Goal: Task Accomplishment & Management: Manage account settings

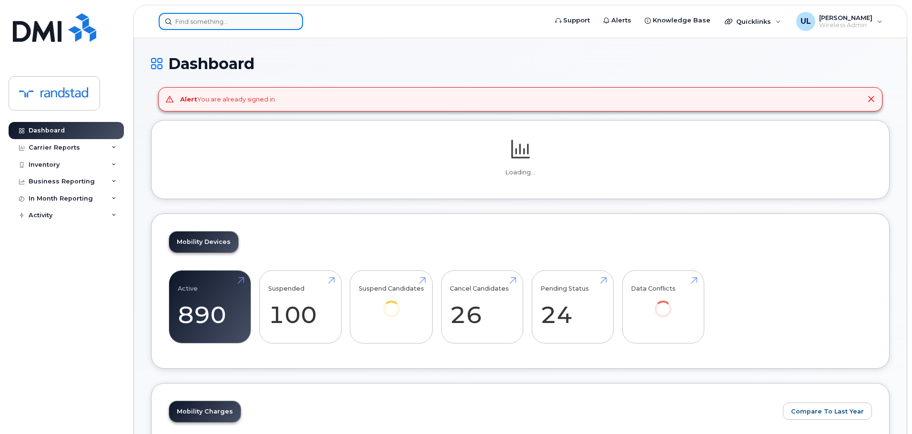
click at [237, 27] on input at bounding box center [231, 21] width 144 height 17
paste input "352563749248945"
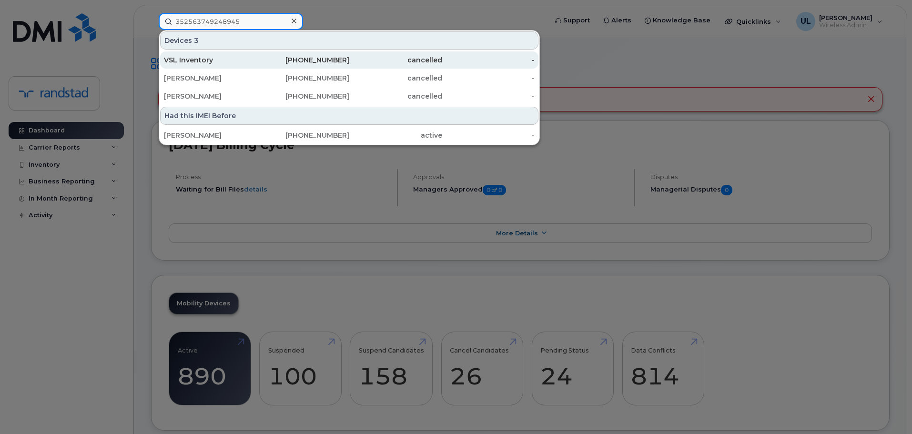
type input "352563749248945"
click at [246, 64] on div "VSL Inventory" at bounding box center [210, 59] width 93 height 17
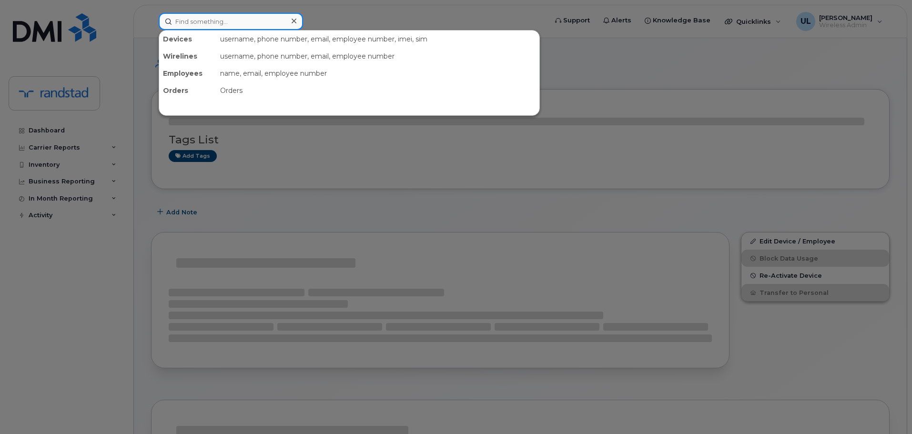
click at [250, 24] on input at bounding box center [231, 21] width 144 height 17
paste input "352563749248945"
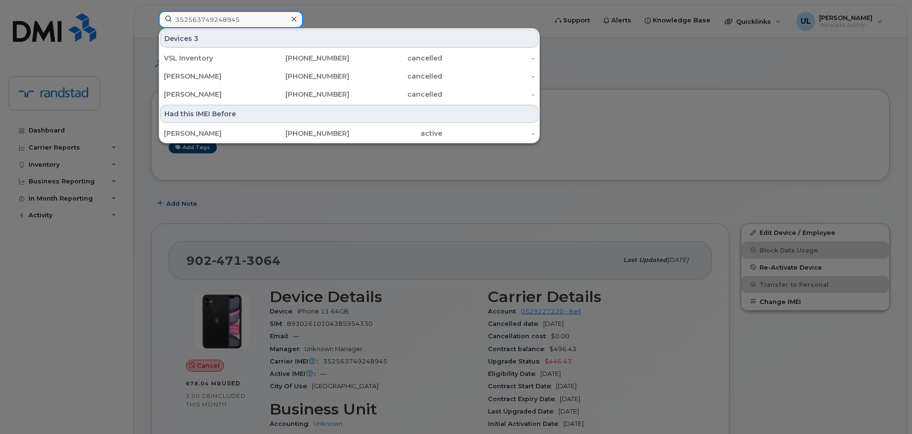
click at [276, 17] on input "352563749248945" at bounding box center [231, 19] width 144 height 17
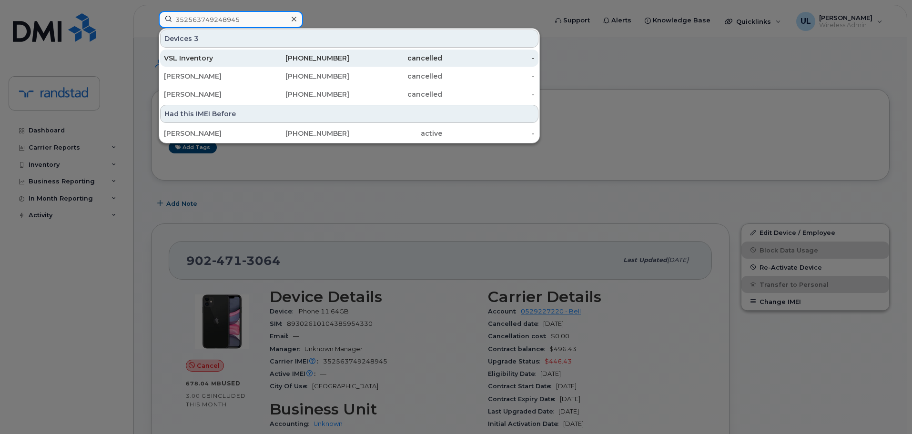
paste input "5230557859133"
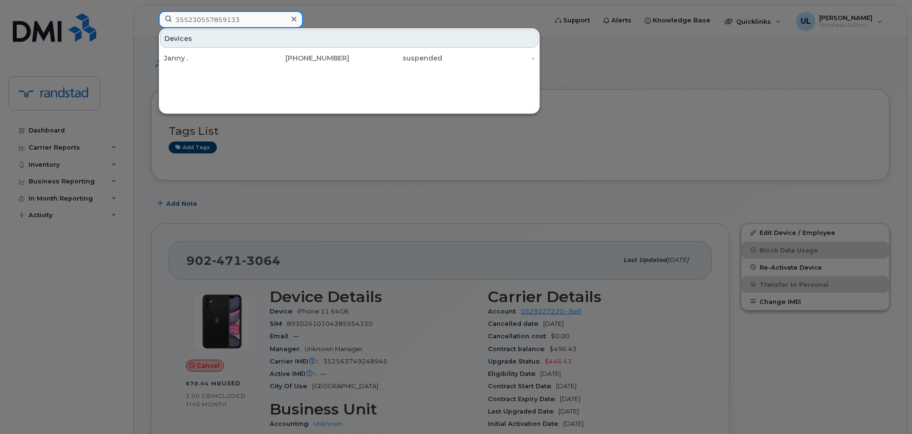
type input "355230557859133"
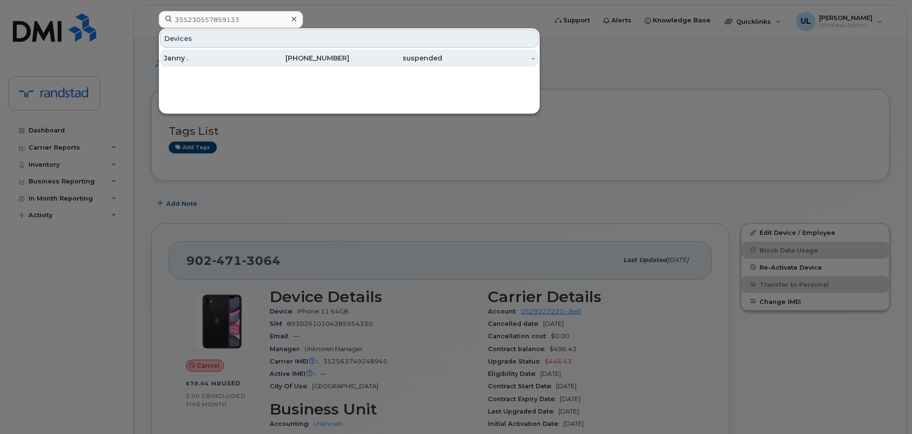
click at [374, 61] on div "suspended" at bounding box center [395, 58] width 93 height 10
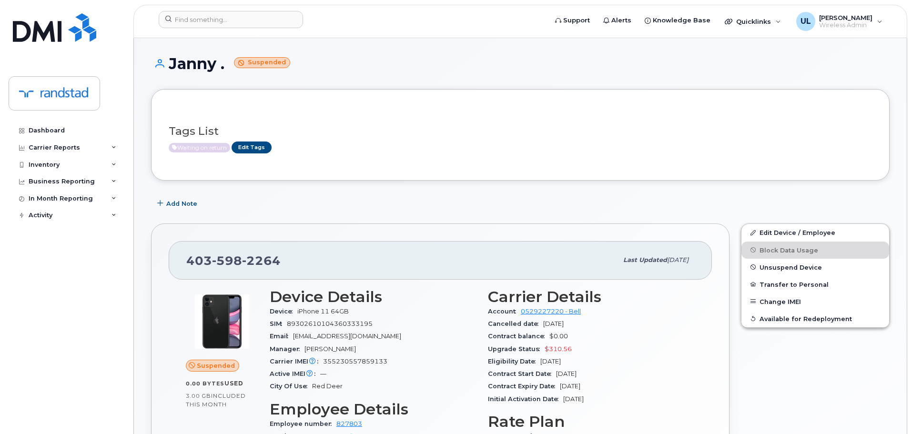
scroll to position [48, 0]
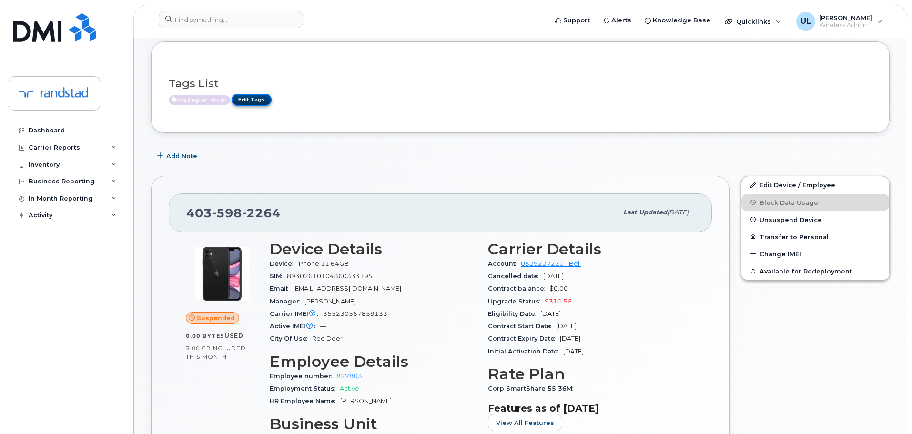
click at [246, 103] on link "Edit Tags" at bounding box center [251, 100] width 40 height 12
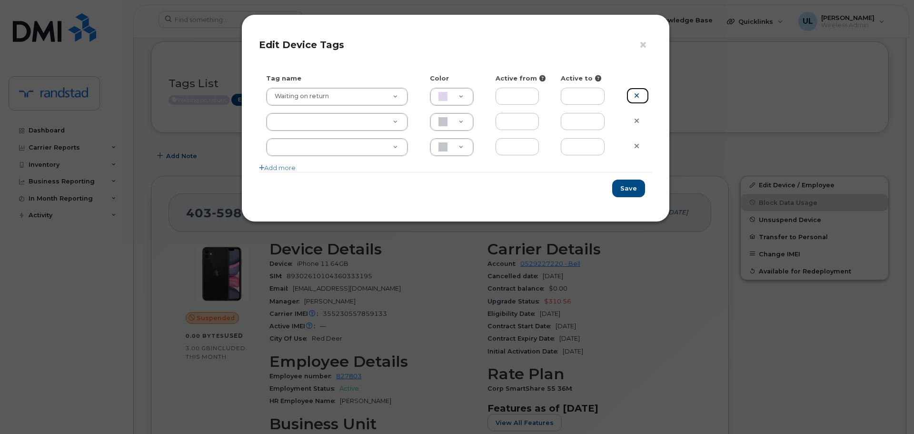
click at [635, 96] on icon at bounding box center [636, 95] width 5 height 7
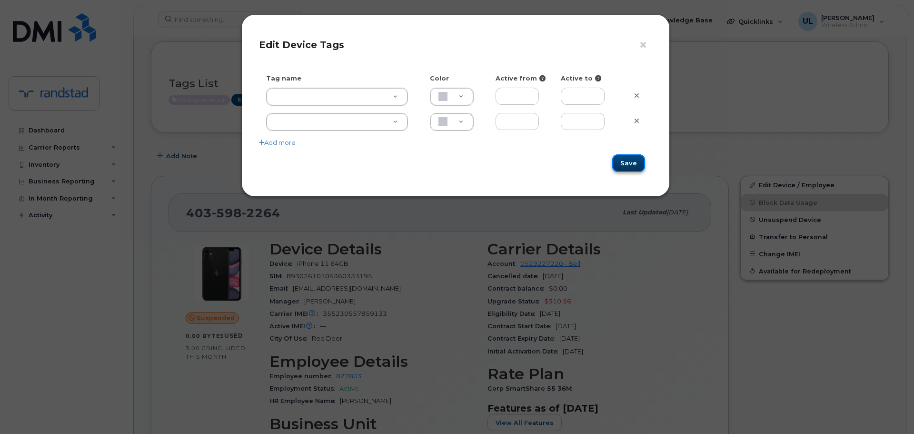
click at [644, 161] on button "Save" at bounding box center [628, 163] width 33 height 18
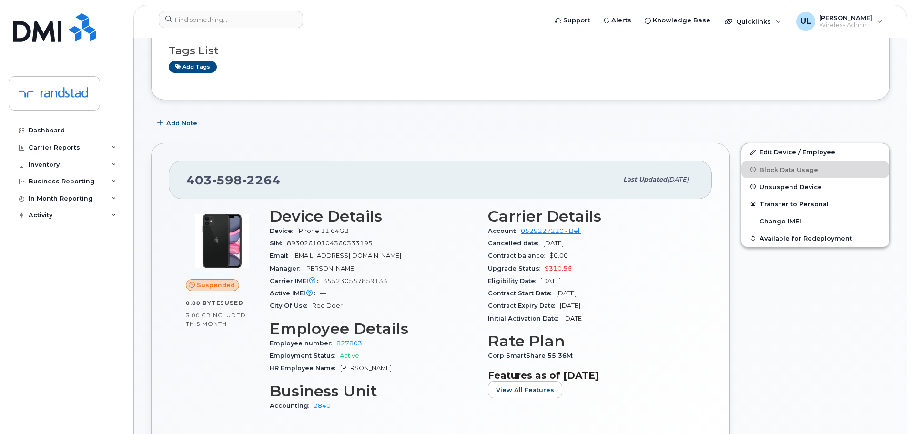
scroll to position [95, 0]
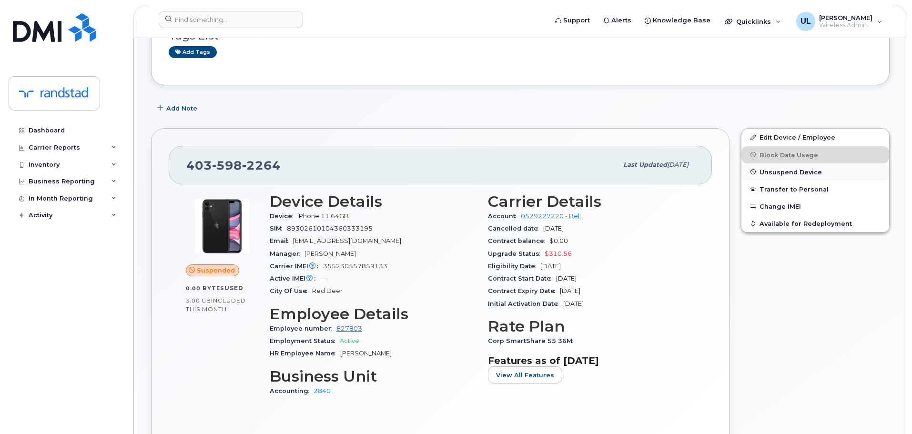
click at [761, 174] on span "Unsuspend Device" at bounding box center [790, 171] width 62 height 7
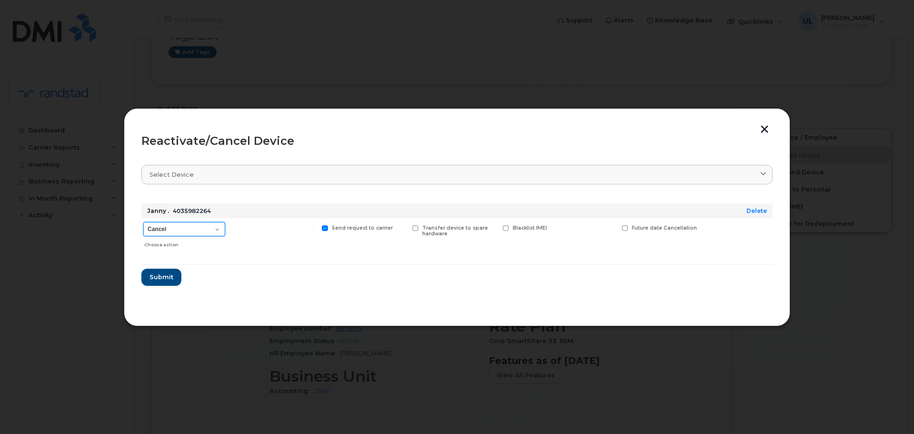
click at [173, 226] on select "Cancel Suspend - Extend Suspension Reactivate" at bounding box center [184, 229] width 82 height 14
select select "[object Object]"
click at [143, 222] on select "Cancel Suspend - Extend Suspension Reactivate" at bounding box center [184, 229] width 82 height 14
click at [164, 272] on button "Submit" at bounding box center [160, 277] width 39 height 17
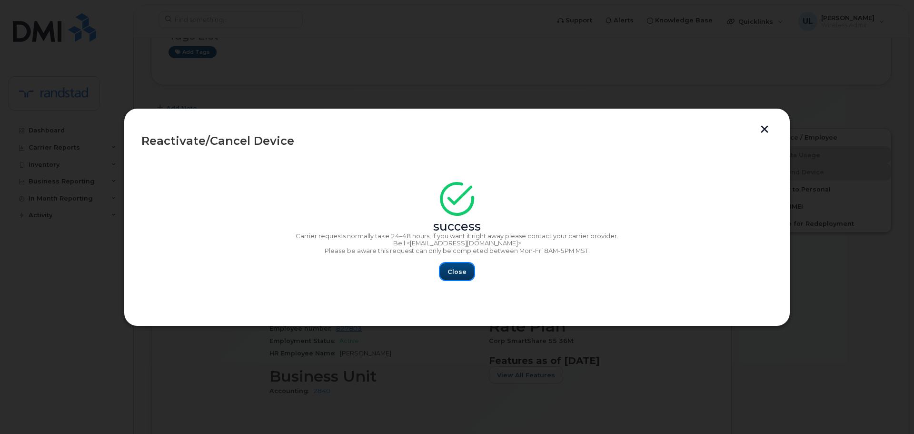
click at [460, 271] on span "Close" at bounding box center [457, 271] width 19 height 9
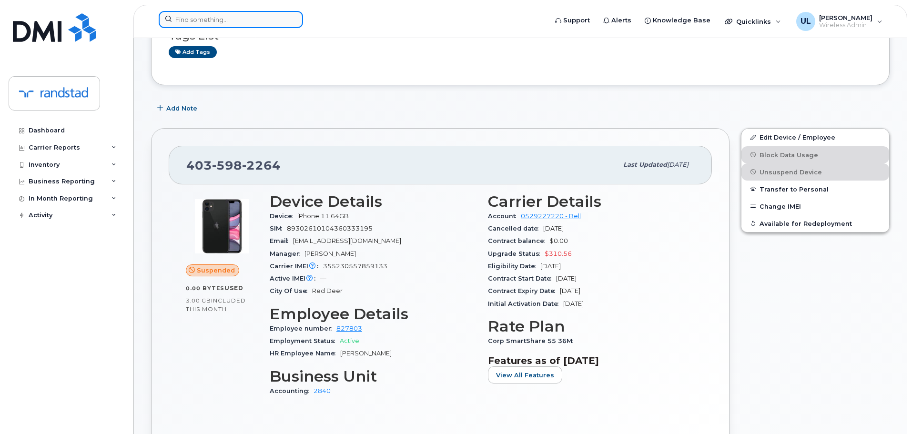
click at [220, 20] on input at bounding box center [231, 19] width 144 height 17
paste input "355965235232282"
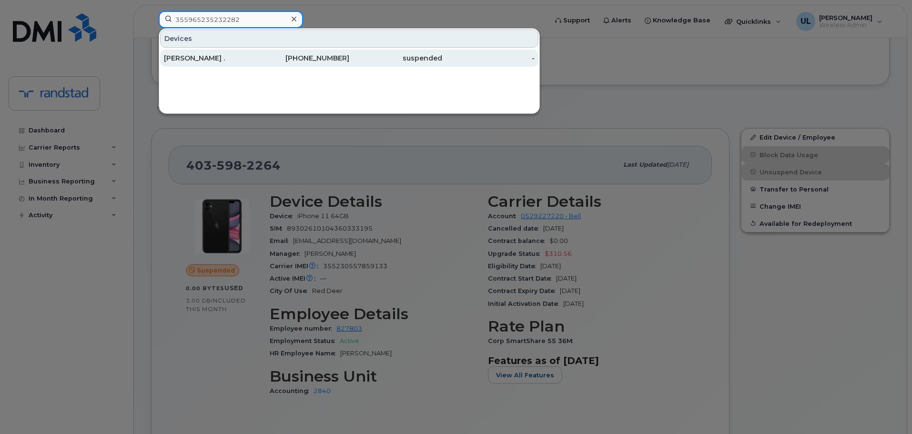
type input "355965235232282"
click at [245, 53] on div "[PERSON_NAME] ." at bounding box center [210, 58] width 93 height 17
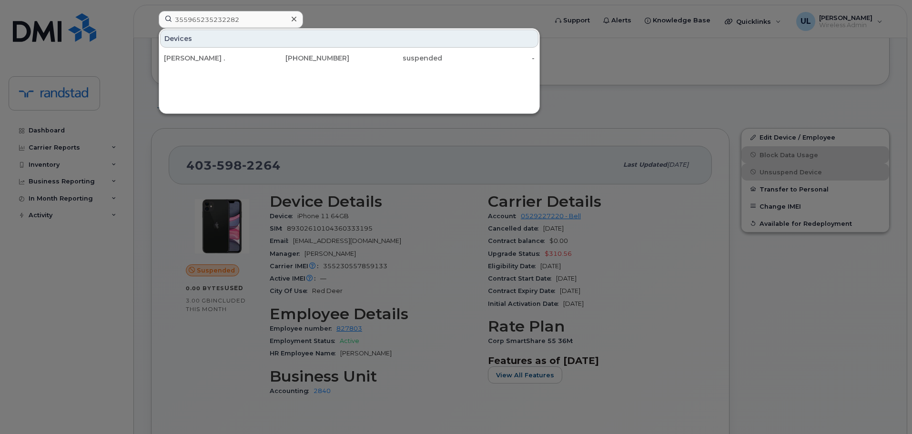
click at [469, 197] on div at bounding box center [456, 217] width 912 height 434
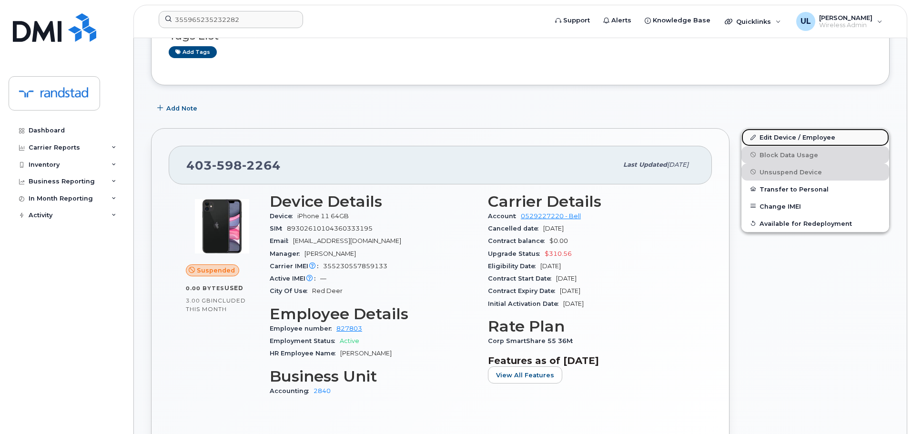
click at [819, 143] on link "Edit Device / Employee" at bounding box center [815, 137] width 148 height 17
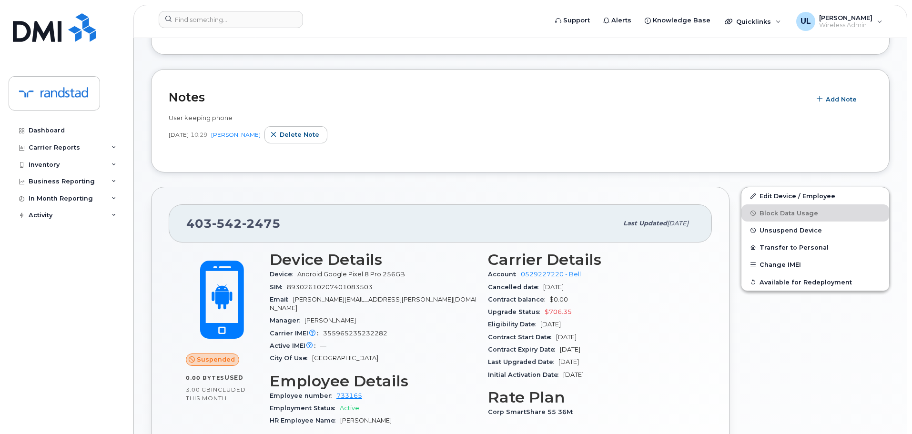
scroll to position [143, 0]
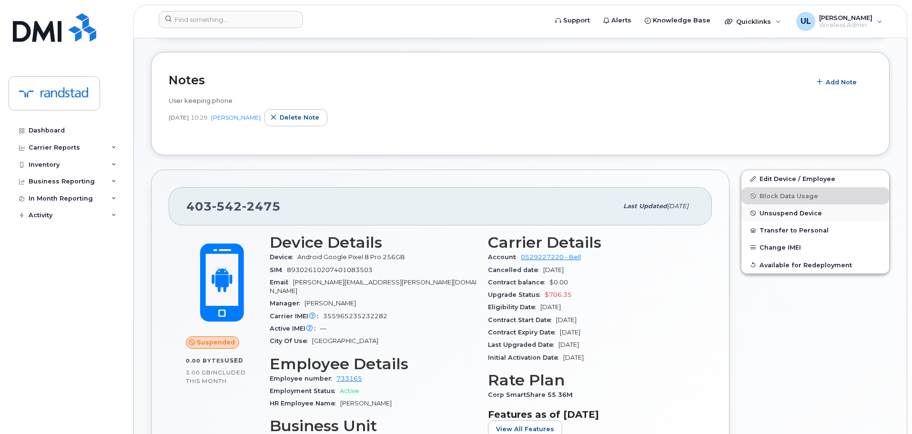
click at [760, 213] on span "Unsuspend Device" at bounding box center [790, 213] width 62 height 7
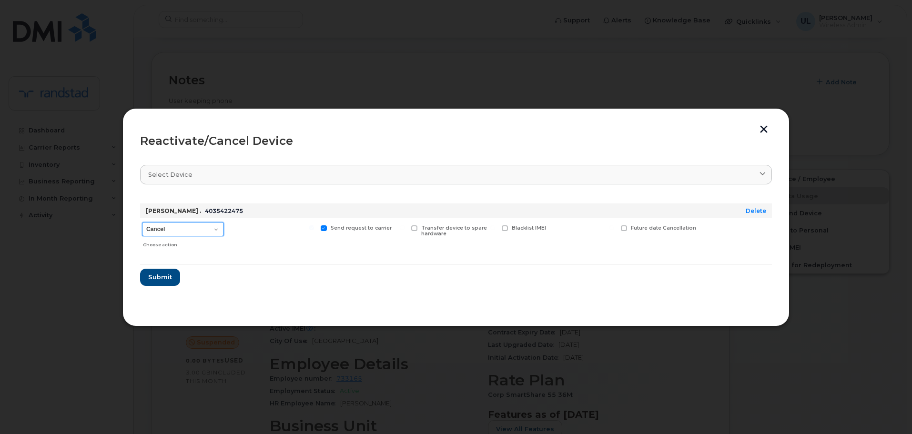
click at [207, 224] on select "Cancel Suspend - Extend Suspension Reactivate" at bounding box center [183, 229] width 82 height 14
select select "[object Object]"
click at [142, 222] on select "Cancel Suspend - Extend Suspension Reactivate" at bounding box center [183, 229] width 82 height 14
click at [166, 278] on span "Submit" at bounding box center [160, 276] width 24 height 9
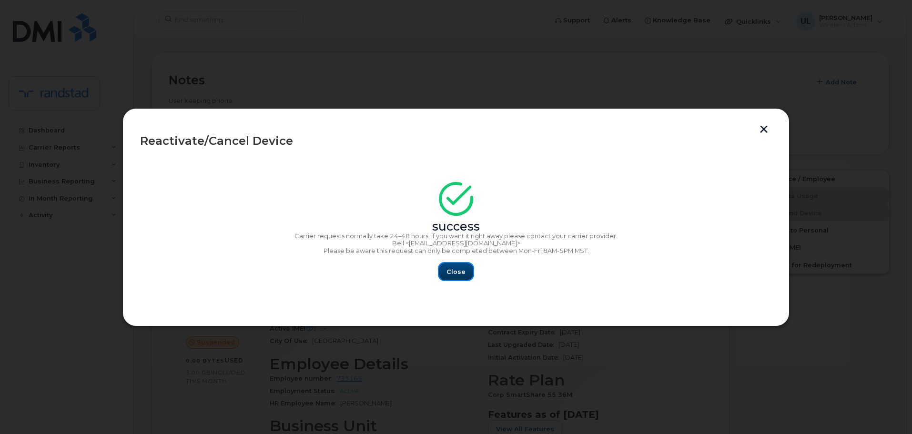
click at [440, 273] on button "Close" at bounding box center [456, 271] width 34 height 17
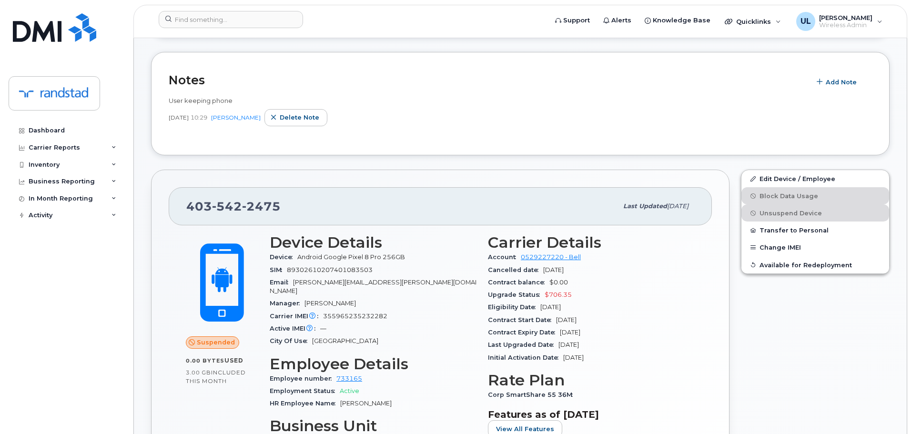
click at [403, 267] on div "SIM 89302610207401083503" at bounding box center [373, 270] width 207 height 12
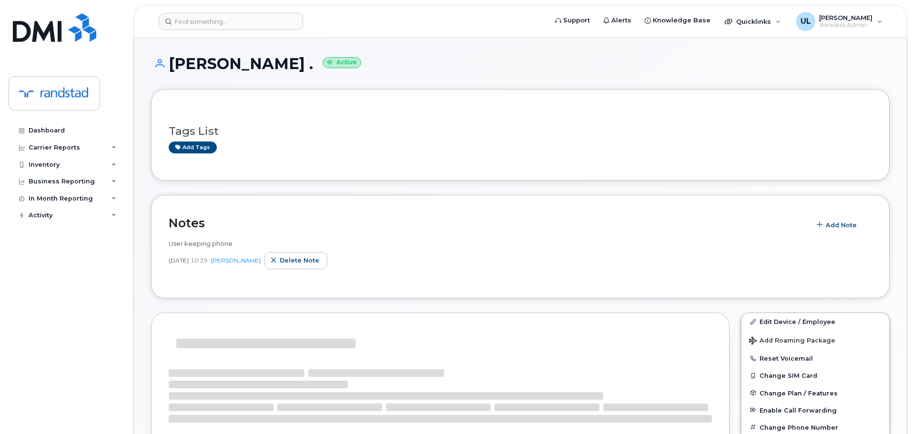
scroll to position [95, 0]
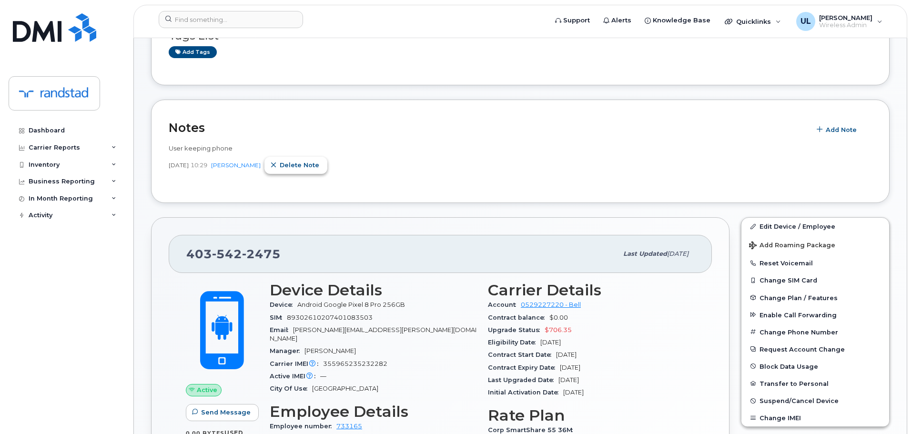
click at [307, 159] on button "Delete note" at bounding box center [295, 165] width 63 height 17
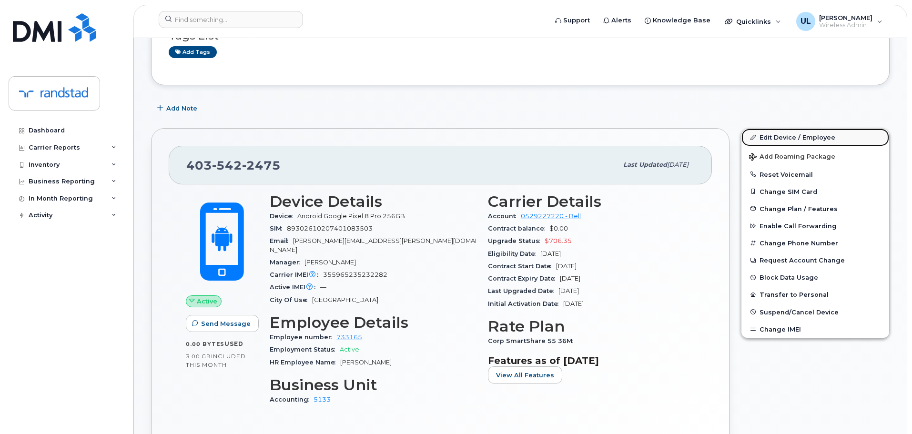
click at [797, 139] on link "Edit Device / Employee" at bounding box center [815, 137] width 148 height 17
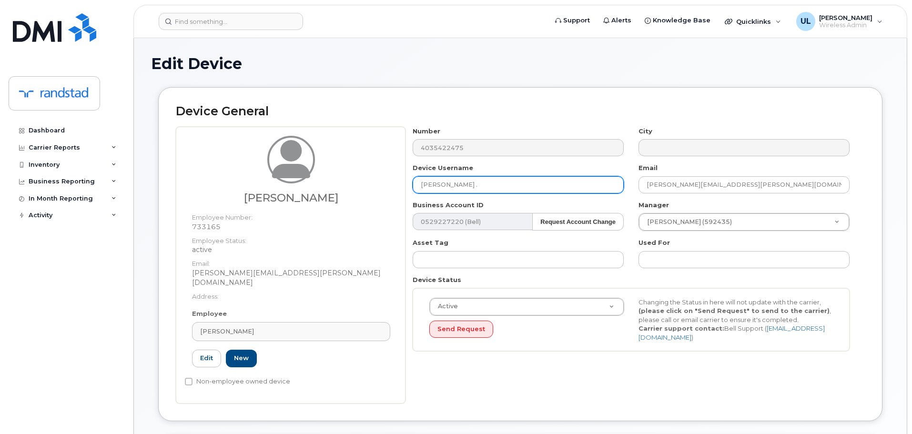
click at [473, 186] on input "[PERSON_NAME] ." at bounding box center [517, 184] width 211 height 17
click at [266, 311] on div "Employee Andrew Hall Type first three symbols or more 733165 Edit New" at bounding box center [291, 342] width 212 height 66
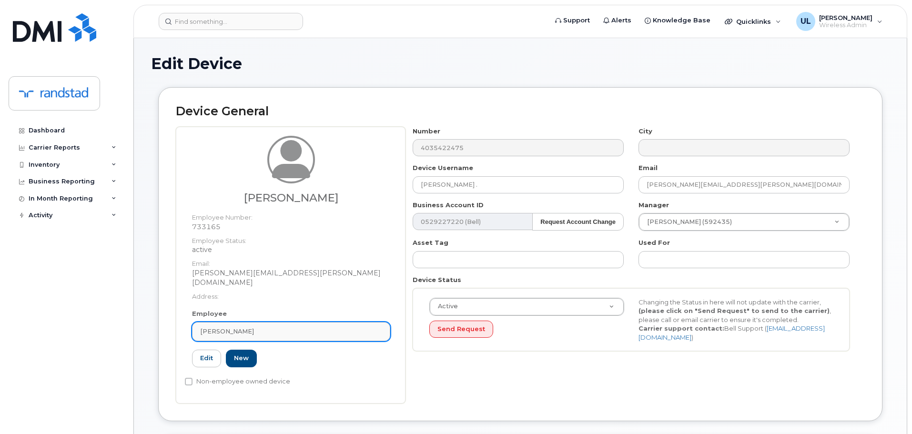
click at [269, 327] on div "Andrew Hall" at bounding box center [291, 331] width 182 height 9
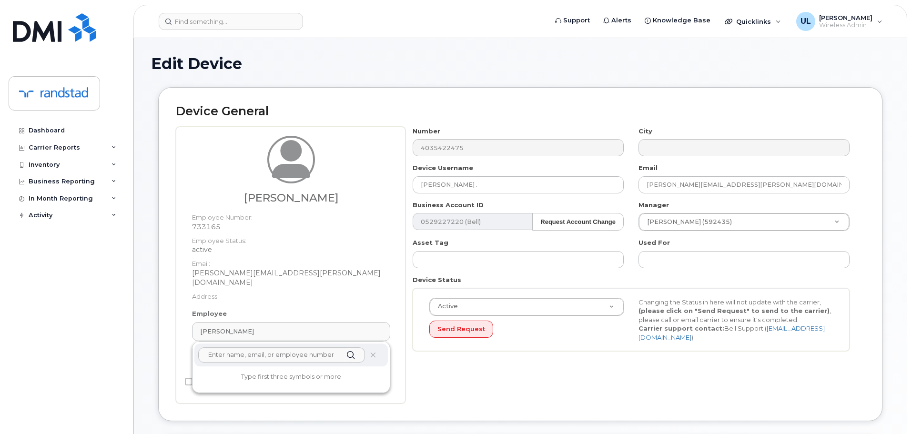
click at [371, 352] on icon at bounding box center [373, 355] width 6 height 6
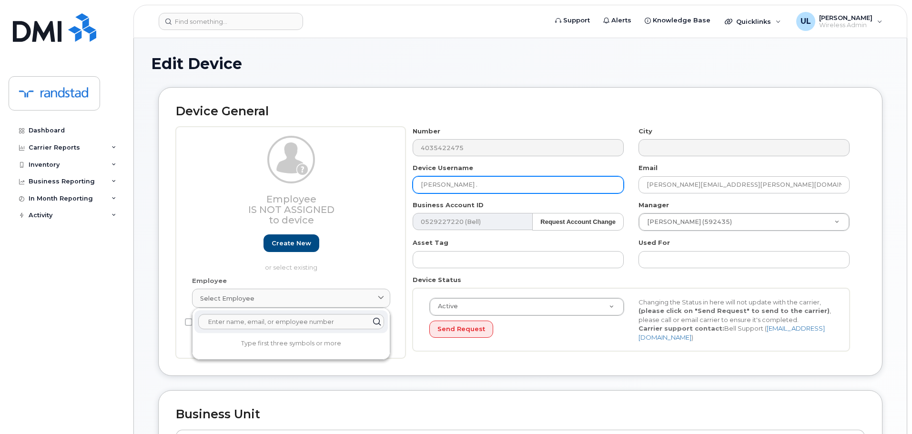
click at [488, 181] on input "Andrew ." at bounding box center [517, 184] width 211 height 17
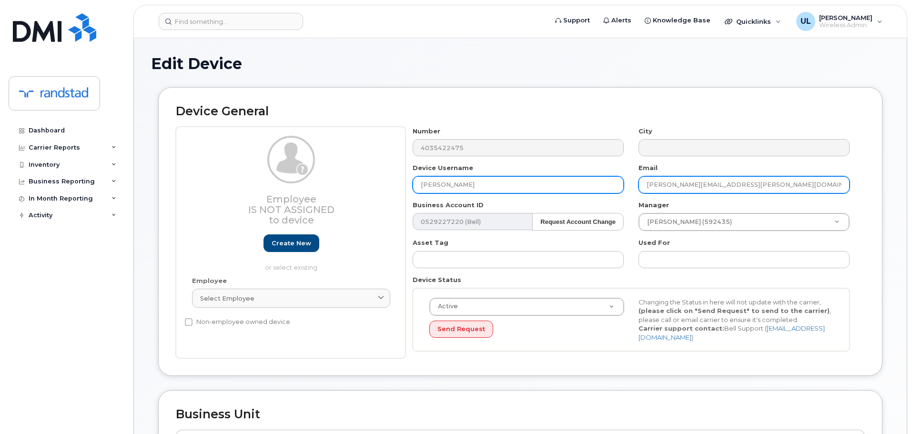
type input "Emily Bell"
click at [787, 185] on input "andrew.hall@randstad.ca" at bounding box center [743, 184] width 211 height 17
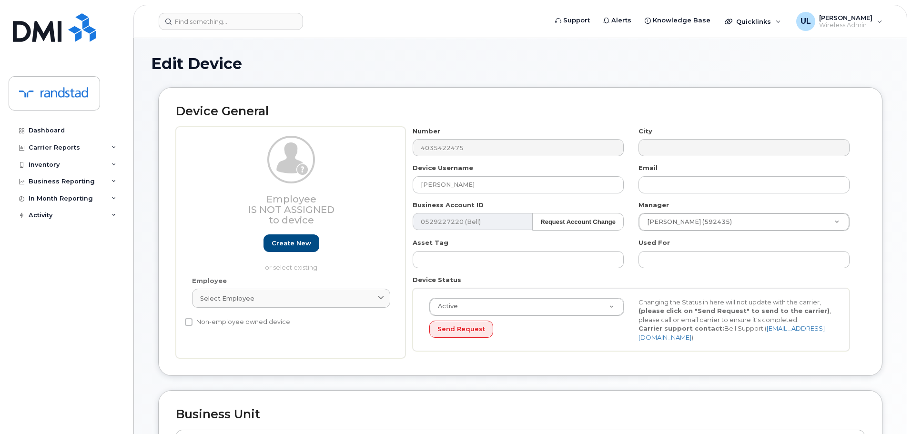
click at [732, 211] on div "Manager Alexandra Maltais (592435) 1888048" at bounding box center [744, 216] width 226 height 31
click at [732, 212] on div "Manager Alexandra Maltais (592435) 1888048" at bounding box center [744, 216] width 226 height 31
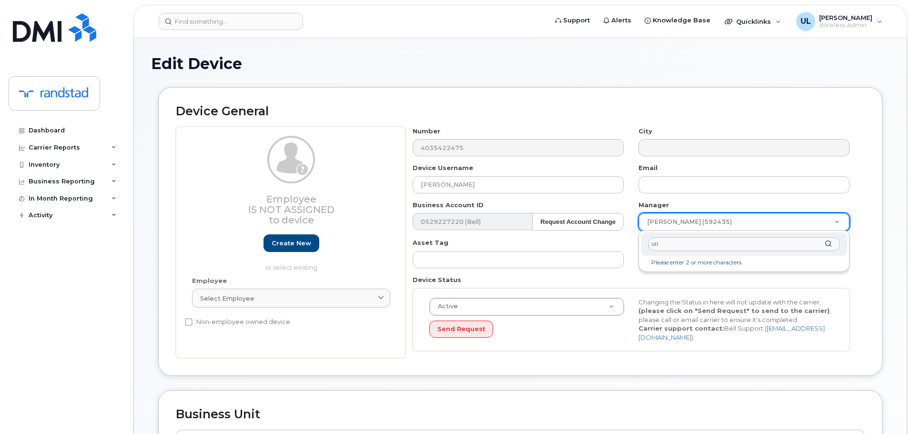
type input "unk"
type input "281330"
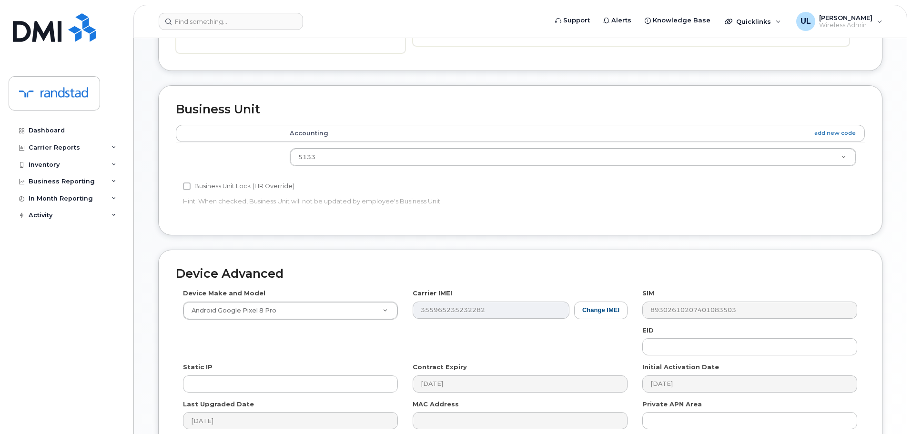
scroll to position [404, 0]
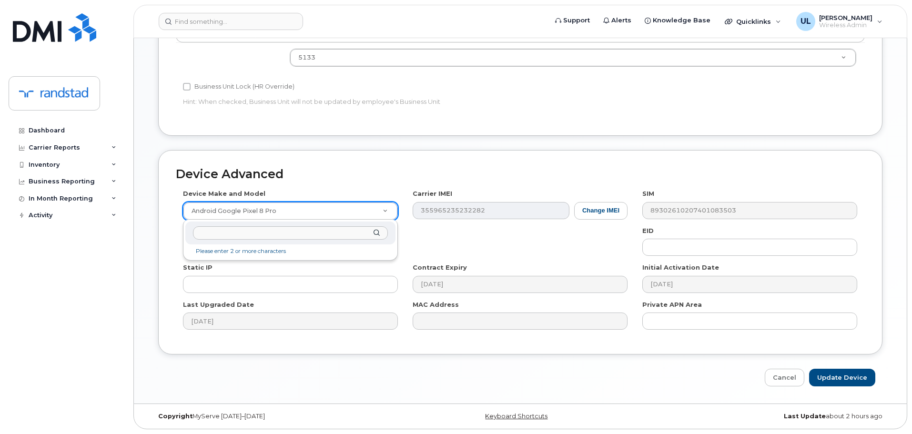
click at [311, 239] on input "text" at bounding box center [290, 233] width 195 height 14
type input "unk"
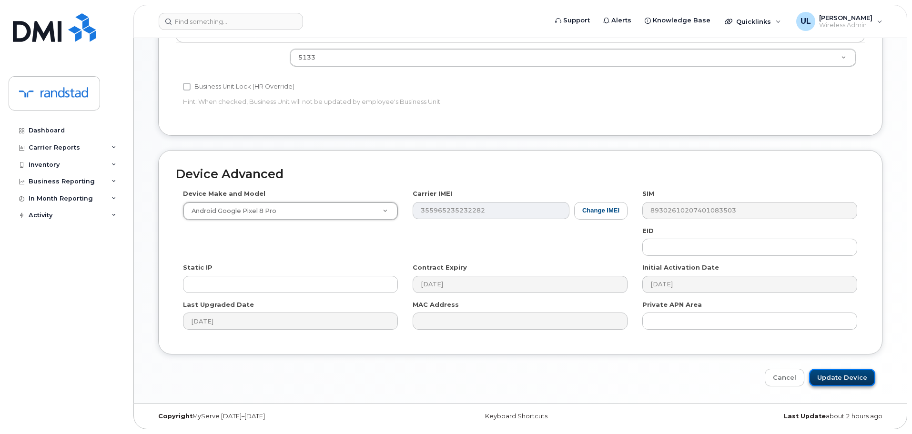
click at [841, 381] on input "Update Device" at bounding box center [842, 378] width 66 height 18
type input "Saving..."
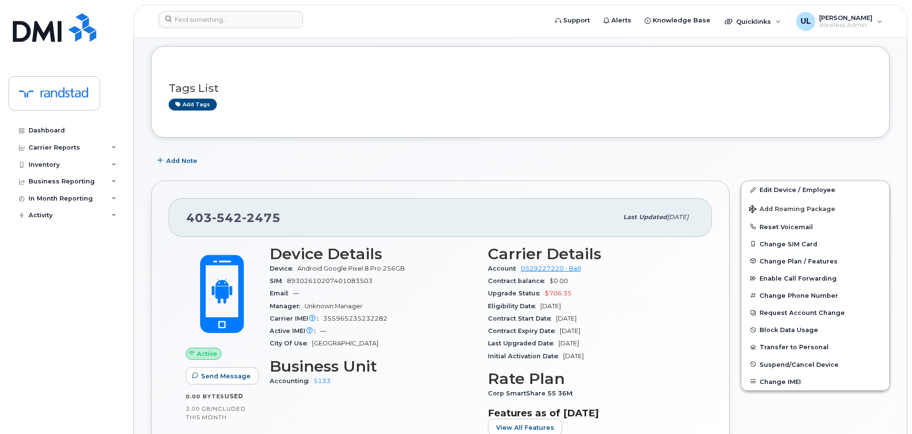
scroll to position [95, 0]
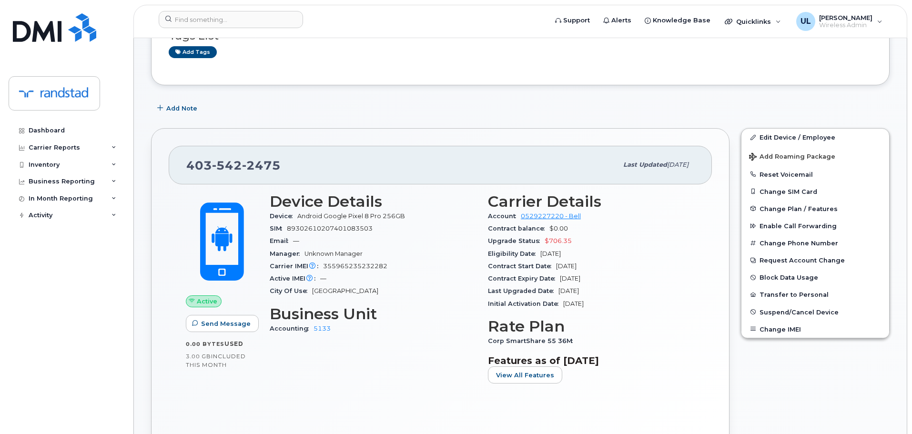
click at [266, 168] on span "2475" at bounding box center [261, 165] width 39 height 14
copy span "403 542 2475"
click at [269, 164] on span "2475" at bounding box center [261, 165] width 39 height 14
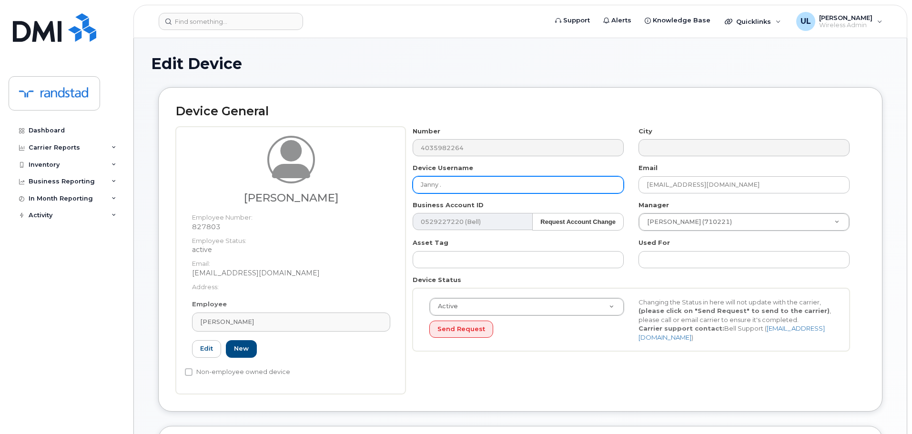
drag, startPoint x: 562, startPoint y: 186, endPoint x: 150, endPoint y: 178, distance: 413.0
click at [149, 178] on div "Edit Device Device General [PERSON_NAME] Employee Number: 827803 Employee Statu…" at bounding box center [520, 440] width 773 height 805
paste input "[PERSON_NAME]"
type input "[PERSON_NAME]"
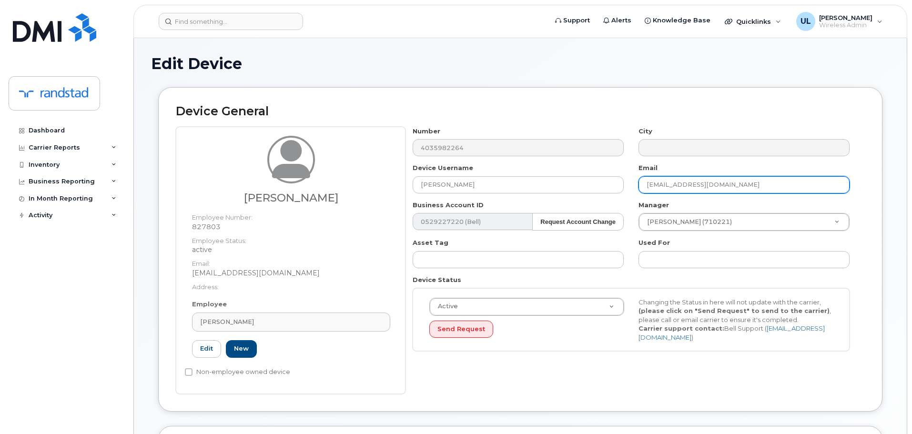
click at [687, 187] on input "[EMAIL_ADDRESS][DOMAIN_NAME]" at bounding box center [743, 184] width 211 height 17
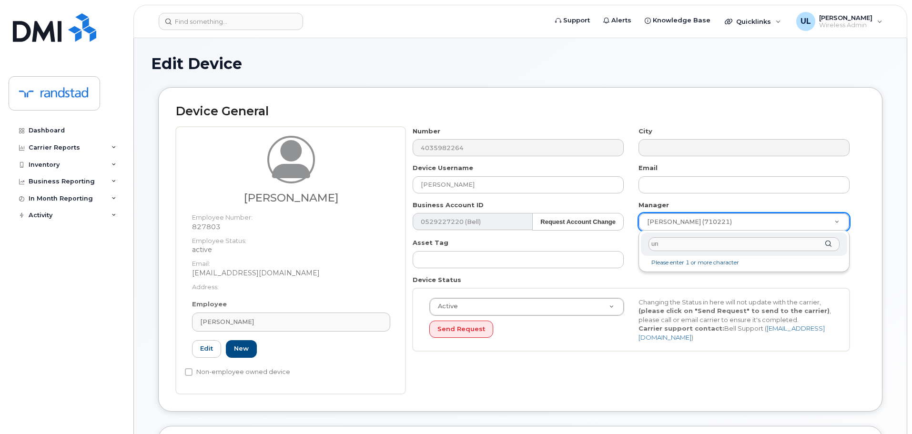
type input "unk"
type input "281330"
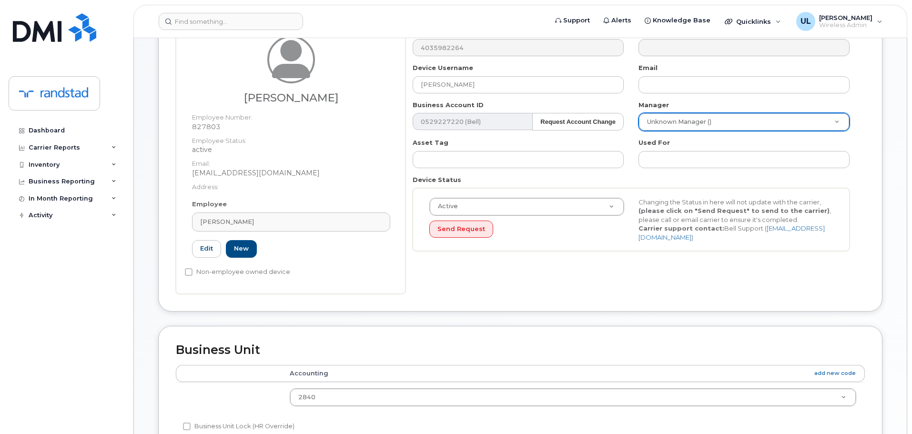
scroll to position [191, 0]
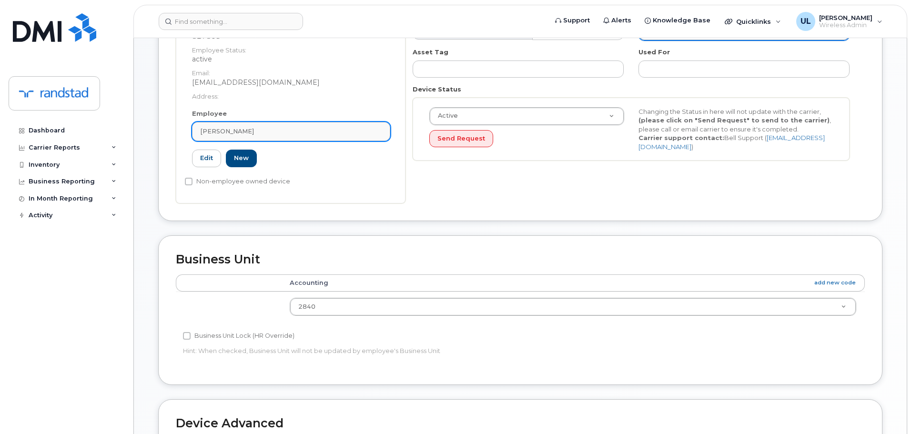
click at [318, 130] on div "[PERSON_NAME]" at bounding box center [291, 131] width 182 height 9
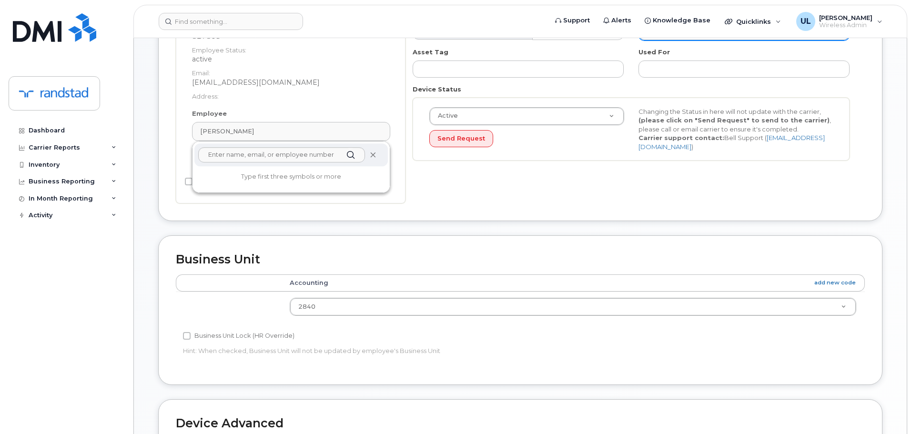
click at [371, 156] on icon at bounding box center [373, 155] width 6 height 6
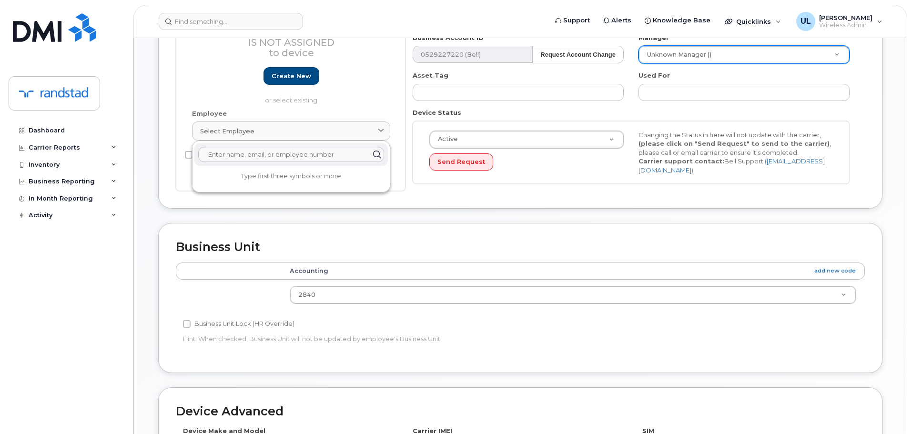
scroll to position [404, 0]
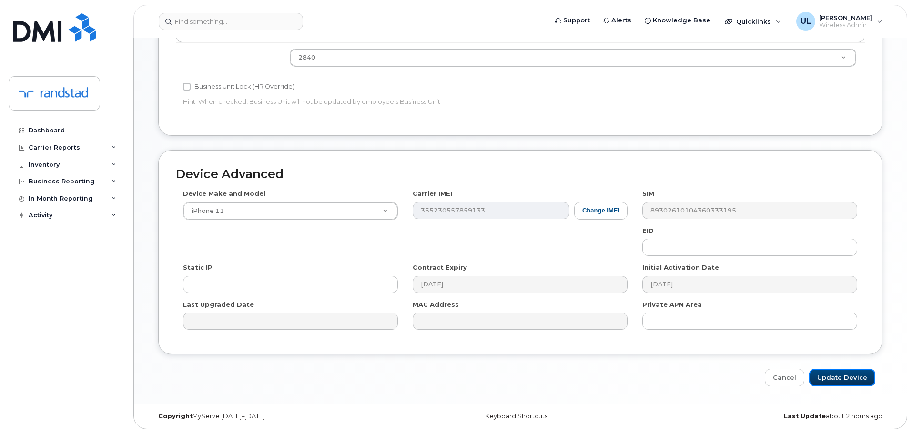
drag, startPoint x: 837, startPoint y: 375, endPoint x: 696, endPoint y: 150, distance: 266.2
click at [837, 375] on input "Update Device" at bounding box center [842, 378] width 66 height 18
type input "Saving..."
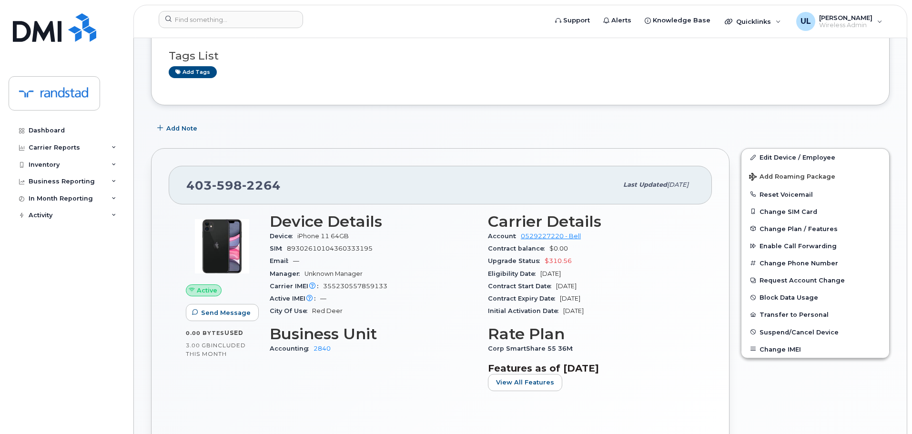
scroll to position [95, 0]
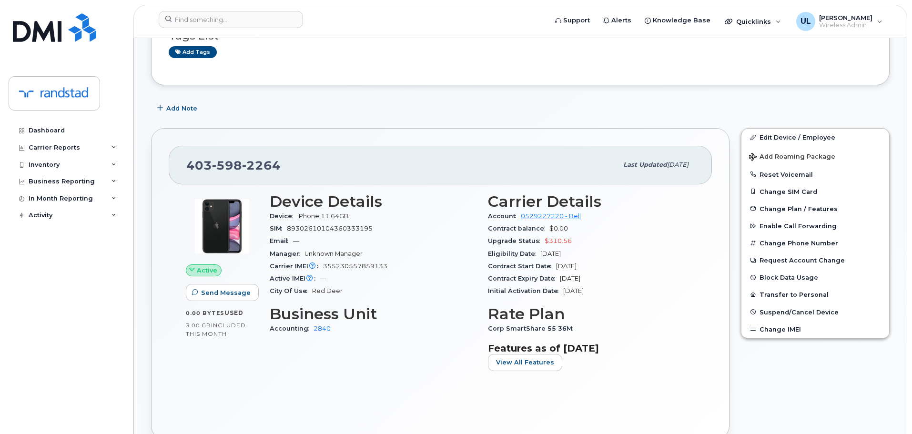
click at [278, 158] on span "2264" at bounding box center [261, 165] width 39 height 14
click at [240, 167] on span "598" at bounding box center [227, 165] width 30 height 14
copy span "403 598 2264"
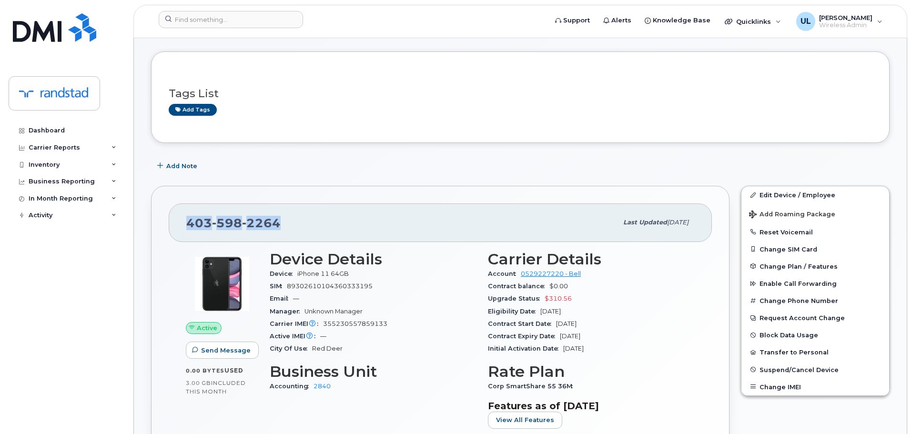
scroll to position [0, 0]
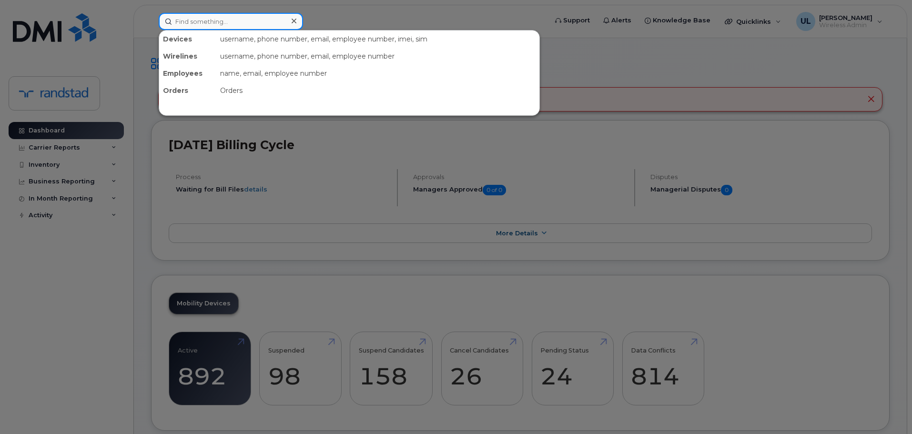
paste input "[PERSON_NAME]"
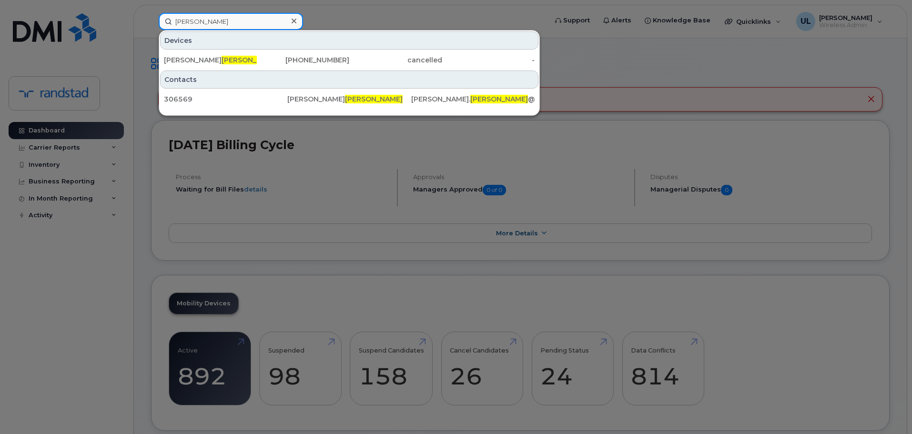
type input "[PERSON_NAME]"
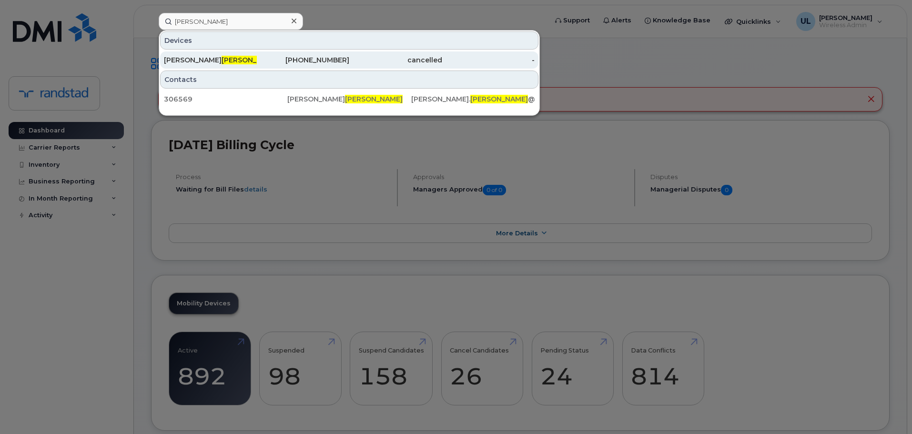
click at [249, 55] on div "[PERSON_NAME]" at bounding box center [210, 59] width 93 height 17
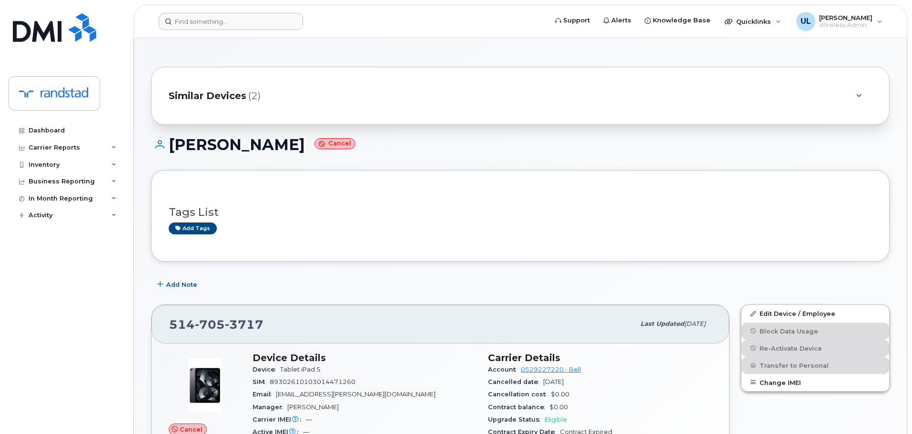
click at [185, 12] on header "Support Alerts Knowledge Base Quicklinks Suspend / Cancel Device Change SIM Car…" at bounding box center [519, 21] width 773 height 33
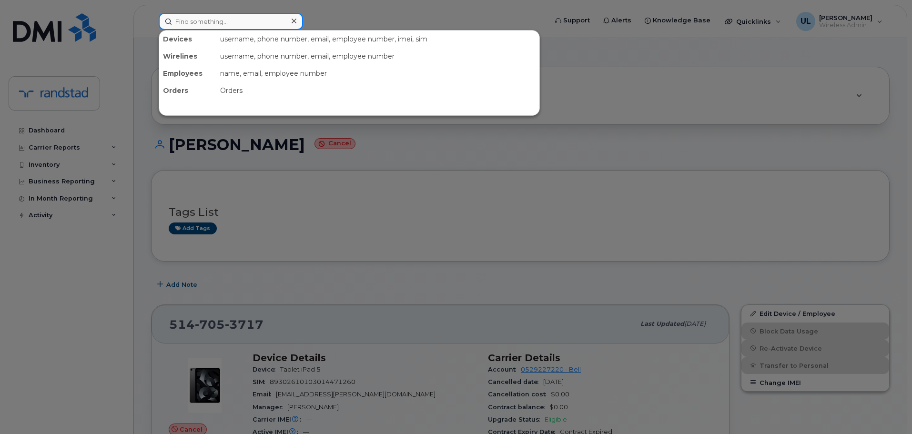
click at [193, 17] on input at bounding box center [231, 21] width 144 height 17
paste input "Pimentel"
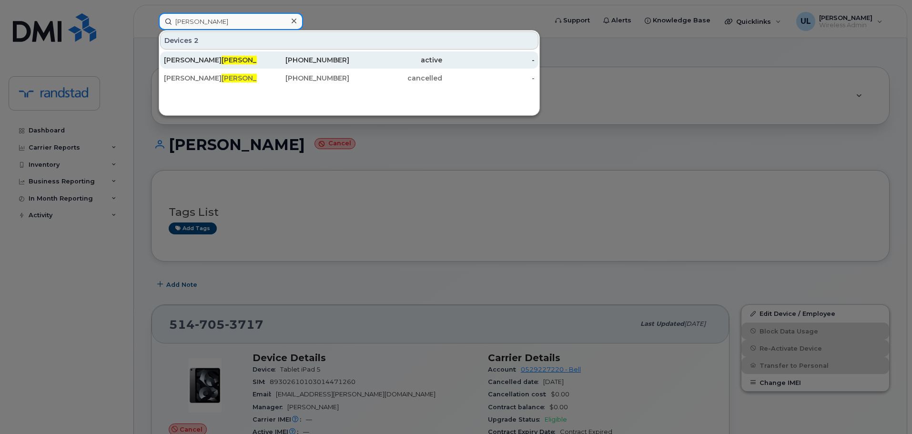
type input "Pimentel"
click at [261, 56] on div "437-427-4282" at bounding box center [303, 60] width 93 height 10
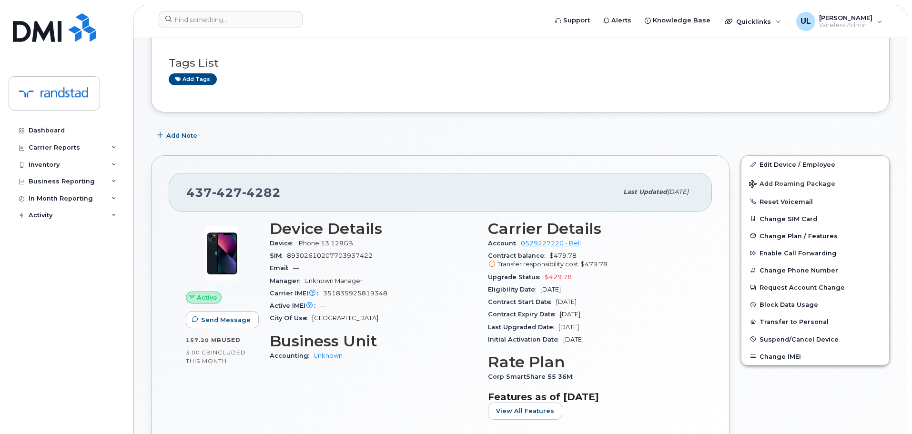
scroll to position [143, 0]
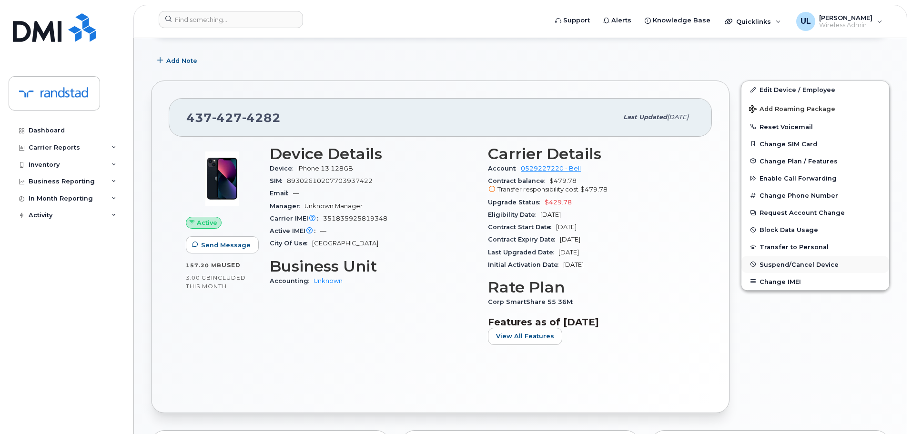
click at [767, 264] on span "Suspend/Cancel Device" at bounding box center [798, 264] width 79 height 7
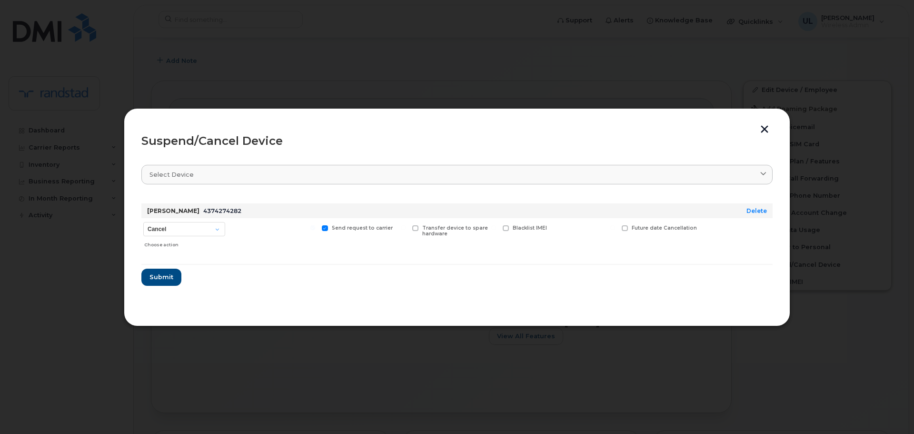
click at [626, 225] on span at bounding box center [625, 228] width 6 height 6
click at [615, 225] on input "Future date Cancellation" at bounding box center [613, 227] width 5 height 5
click at [626, 225] on span at bounding box center [625, 228] width 6 height 6
click at [615, 225] on input "Future date Cancellation" at bounding box center [613, 227] width 5 height 5
checkbox input "false"
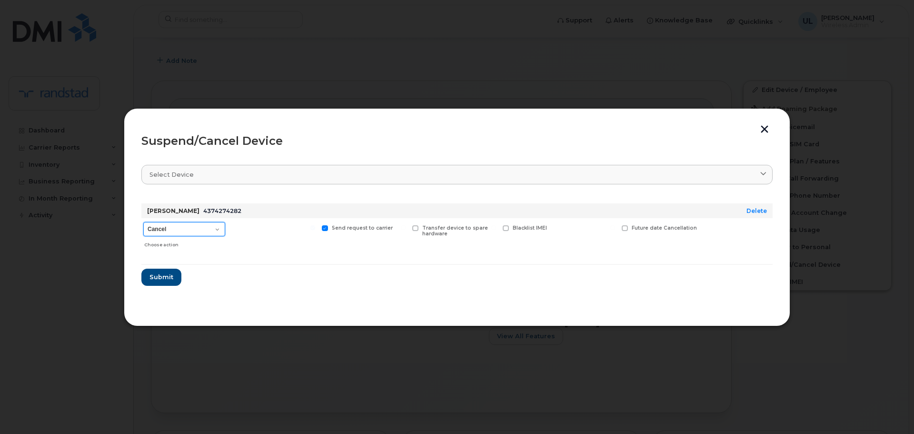
click at [170, 230] on select "Cancel Suspend - Extend Suspension Suspend - Reduced Rate Suspend - Full Rate S…" at bounding box center [184, 229] width 82 height 14
select select "[object Object]"
click at [143, 222] on select "Cancel Suspend - Extend Suspension Suspend - Reduced Rate Suspend - Full Rate S…" at bounding box center [184, 229] width 82 height 14
click at [642, 222] on div "Future suspend date" at bounding box center [660, 235] width 81 height 34
click at [643, 226] on span "Future suspend date" at bounding box center [659, 228] width 55 height 6
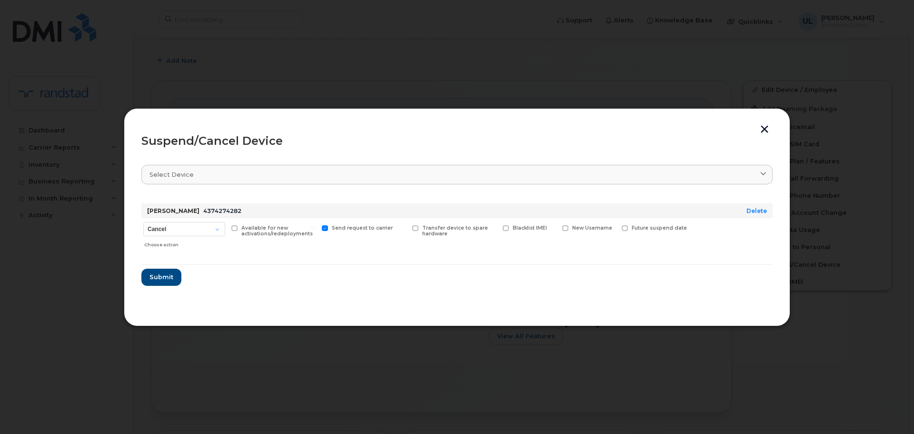
click at [615, 226] on input "Future suspend date" at bounding box center [613, 227] width 5 height 5
checkbox input "true"
click at [686, 241] on input "date" at bounding box center [660, 242] width 77 height 17
type input "2025-09-02"
click at [163, 282] on span "Submit" at bounding box center [161, 279] width 24 height 9
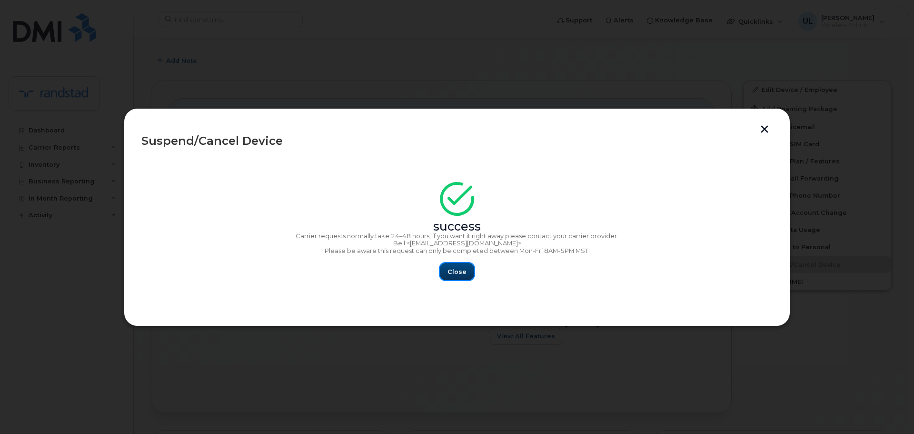
click at [451, 267] on span "Close" at bounding box center [457, 271] width 19 height 9
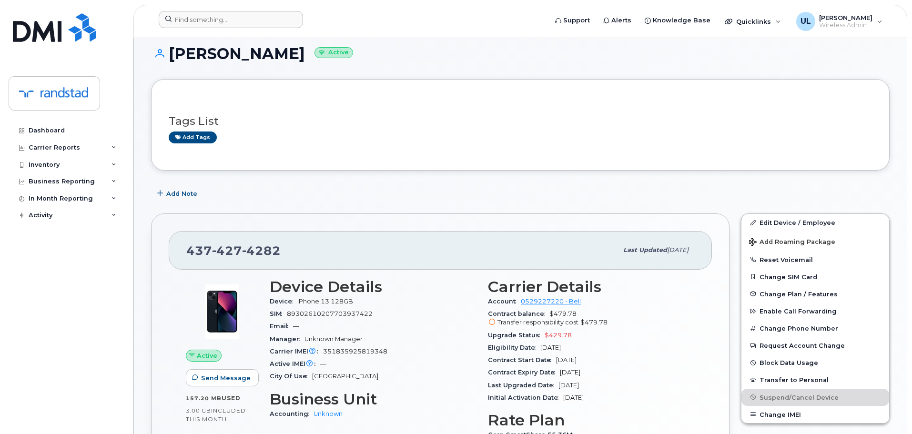
scroll to position [0, 0]
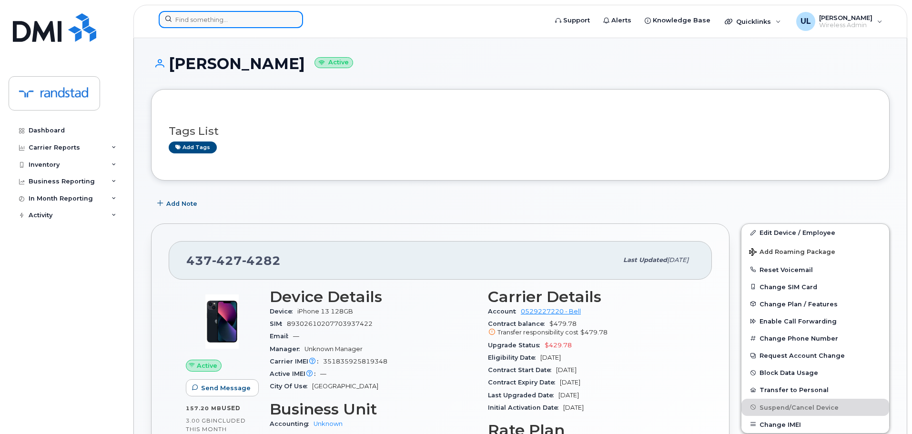
click at [240, 20] on input at bounding box center [231, 19] width 144 height 17
paste input "Tabaja"
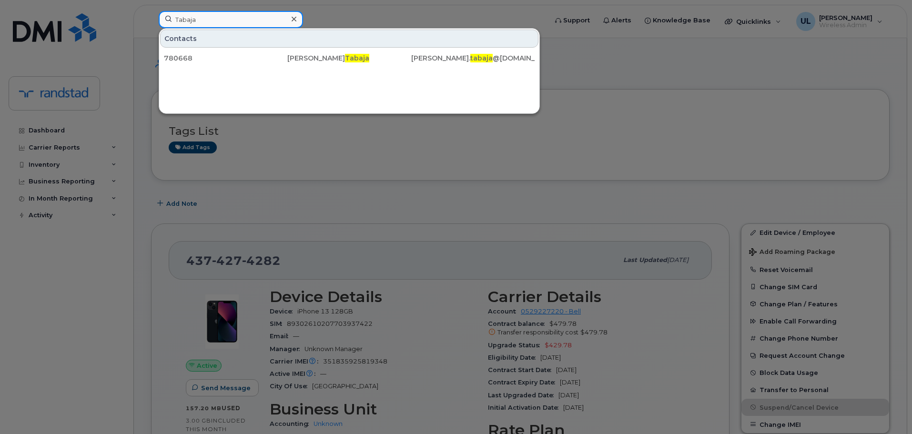
drag, startPoint x: 276, startPoint y: 25, endPoint x: 271, endPoint y: 23, distance: 5.9
click at [271, 23] on input "Tabaja" at bounding box center [231, 19] width 144 height 17
paste input "Sandra"
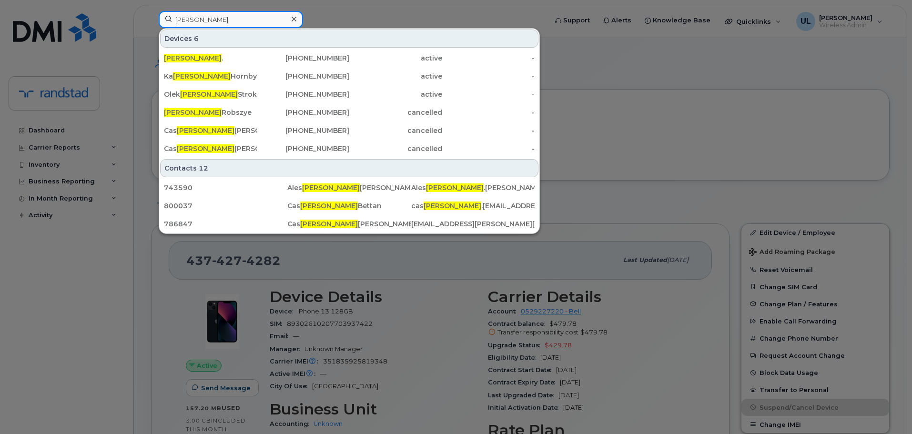
click at [280, 28] on input "Sandra" at bounding box center [231, 19] width 144 height 17
click at [271, 20] on input "Sandra" at bounding box center [231, 19] width 144 height 17
paste input "Moreno"
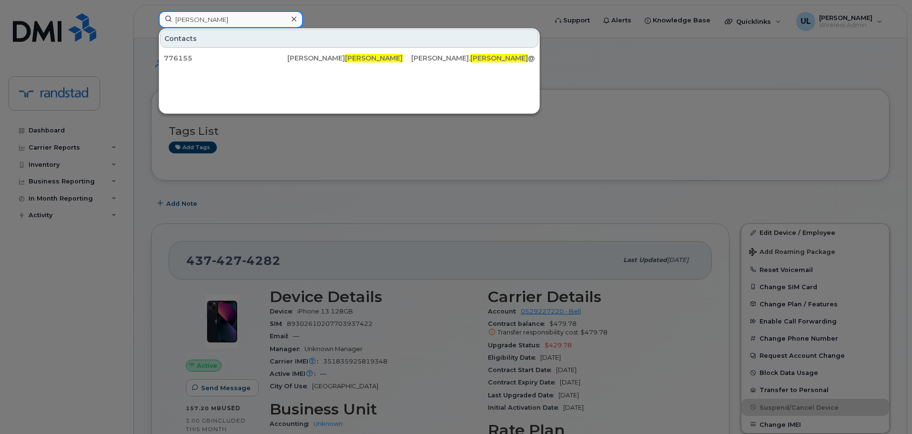
click at [223, 22] on input "Moreno" at bounding box center [231, 19] width 144 height 17
paste input "Sanchez"
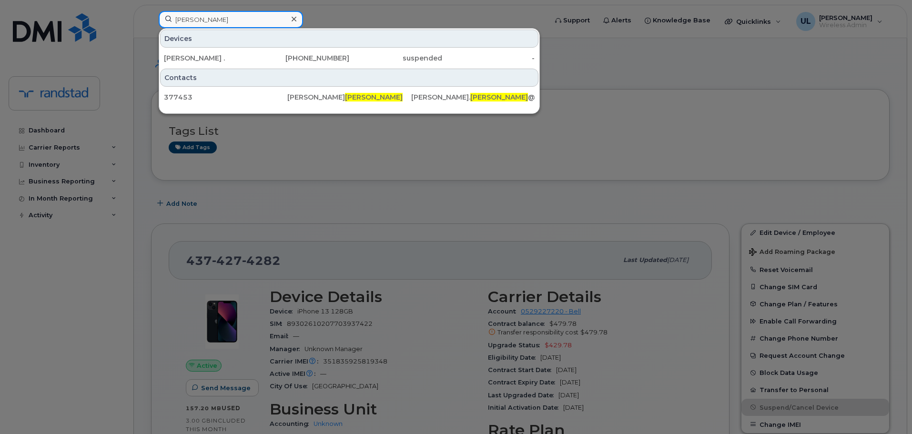
click at [263, 13] on input "Sanchez" at bounding box center [231, 19] width 144 height 17
paste input "Emond"
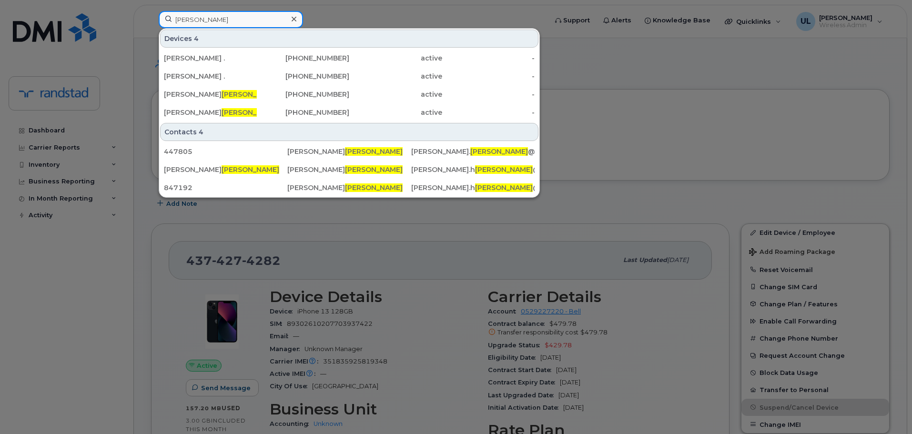
type input "Emond"
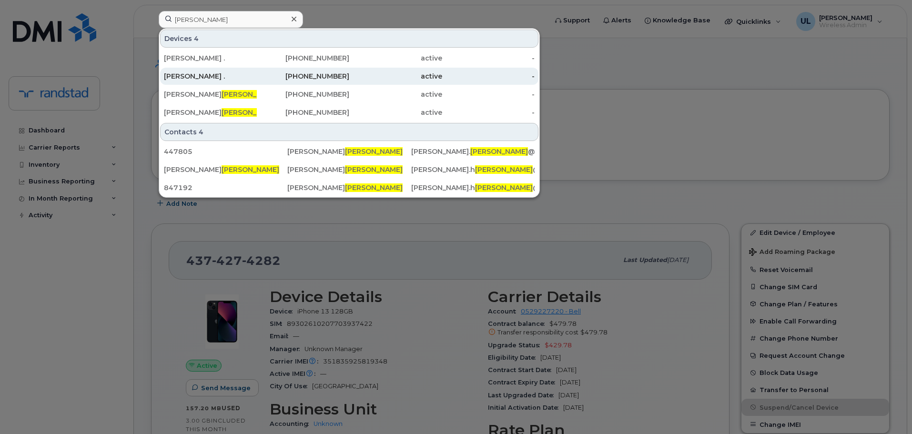
click at [479, 73] on div "-" at bounding box center [488, 76] width 93 height 10
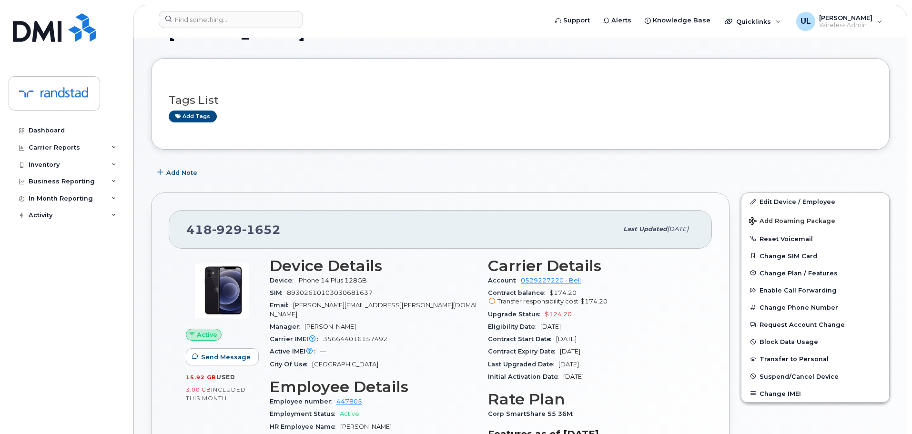
scroll to position [48, 0]
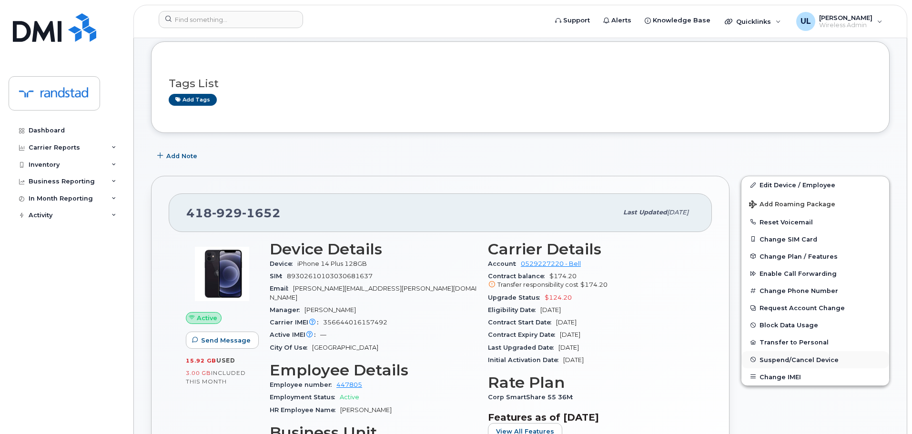
click at [811, 360] on span "Suspend/Cancel Device" at bounding box center [798, 359] width 79 height 7
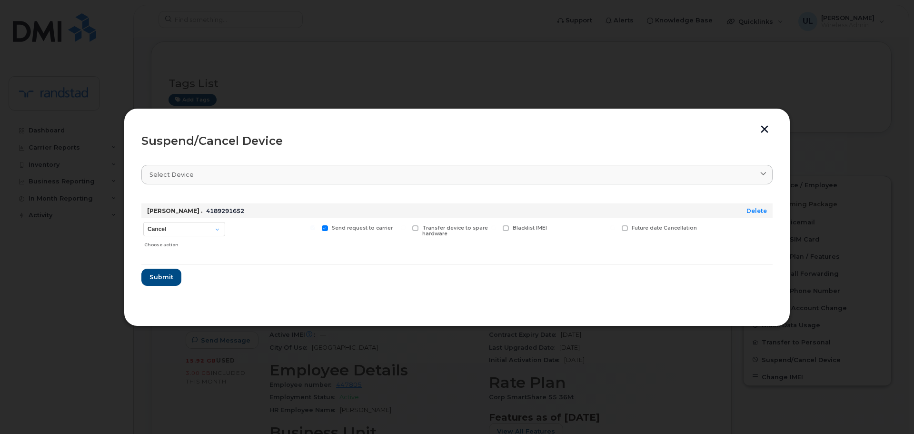
click at [165, 237] on div "Cancel Suspend - Extend Suspension Suspend - Reduced Rate Suspend - Full Rate S…" at bounding box center [184, 235] width 86 height 34
click at [167, 236] on select "Cancel Suspend - Extend Suspension Suspend - Reduced Rate Suspend - Full Rate S…" at bounding box center [184, 229] width 82 height 14
select select "[object Object]"
click at [143, 222] on select "Cancel Suspend - Extend Suspension Suspend - Reduced Rate Suspend - Full Rate S…" at bounding box center [184, 229] width 82 height 14
click at [630, 230] on label "Future suspend date" at bounding box center [654, 228] width 65 height 6
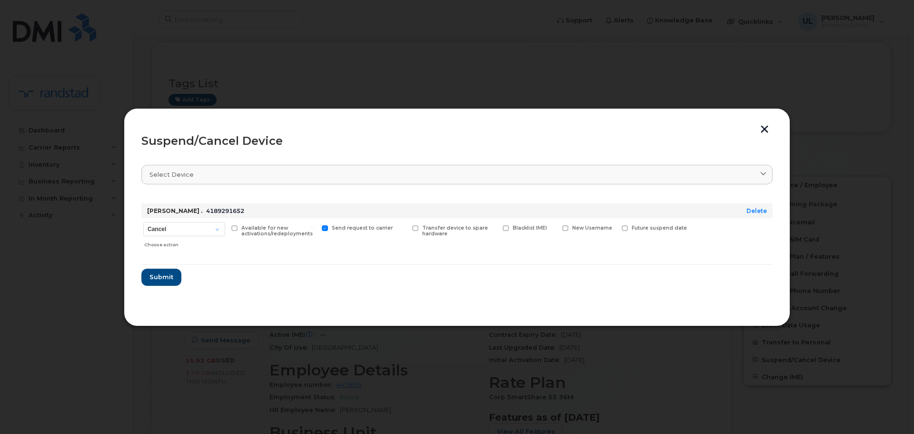
click at [615, 230] on input "Future suspend date" at bounding box center [613, 227] width 5 height 5
checkbox input "true"
click at [685, 245] on input "date" at bounding box center [660, 242] width 77 height 17
type input "2025-09-02"
click at [160, 275] on span "Submit" at bounding box center [161, 279] width 24 height 9
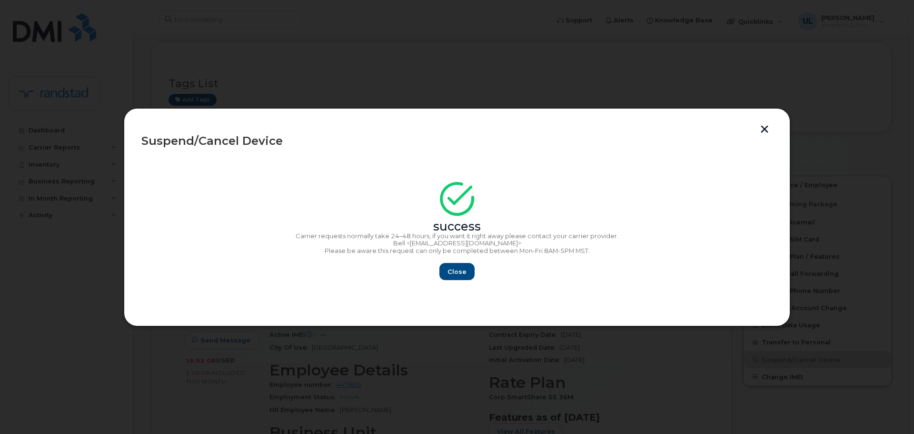
click at [760, 127] on button "button" at bounding box center [765, 130] width 14 height 10
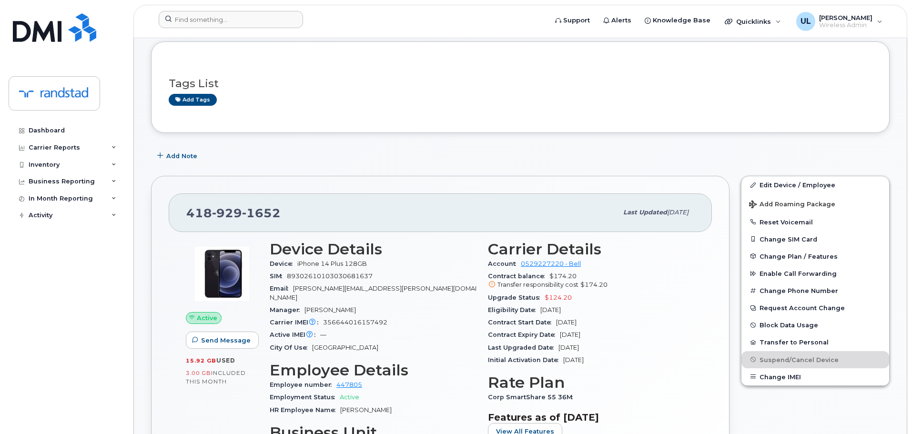
click at [298, 31] on div at bounding box center [349, 21] width 397 height 21
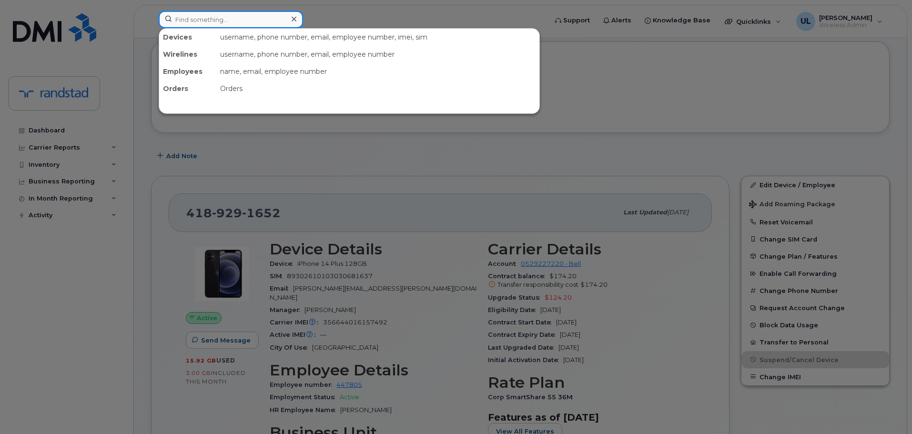
click at [274, 20] on input at bounding box center [231, 19] width 144 height 17
paste input "Pellissery"
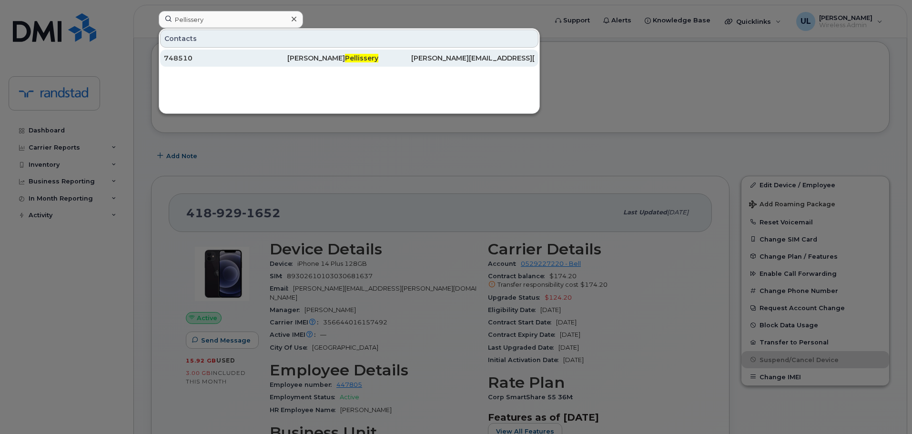
click at [262, 57] on div "748510" at bounding box center [225, 58] width 123 height 10
click at [263, 56] on div "748510" at bounding box center [225, 58] width 123 height 10
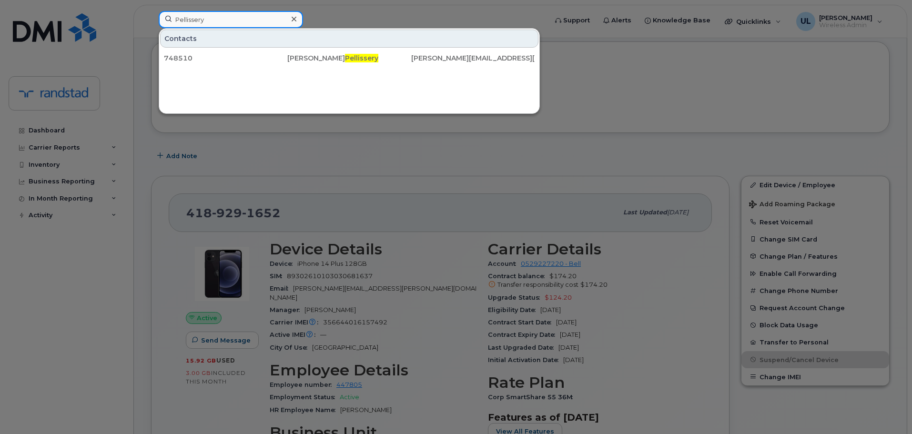
click at [263, 18] on input "Pellissery" at bounding box center [231, 19] width 144 height 17
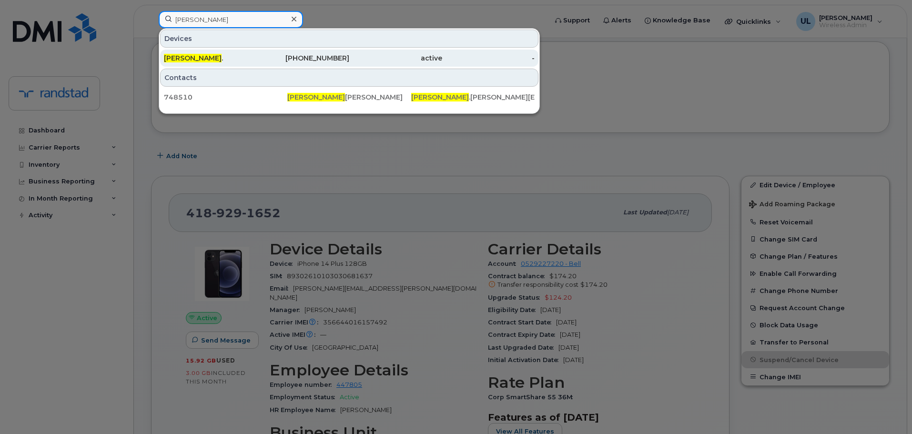
type input "sando"
click at [299, 58] on div "416-578-5703" at bounding box center [303, 58] width 93 height 10
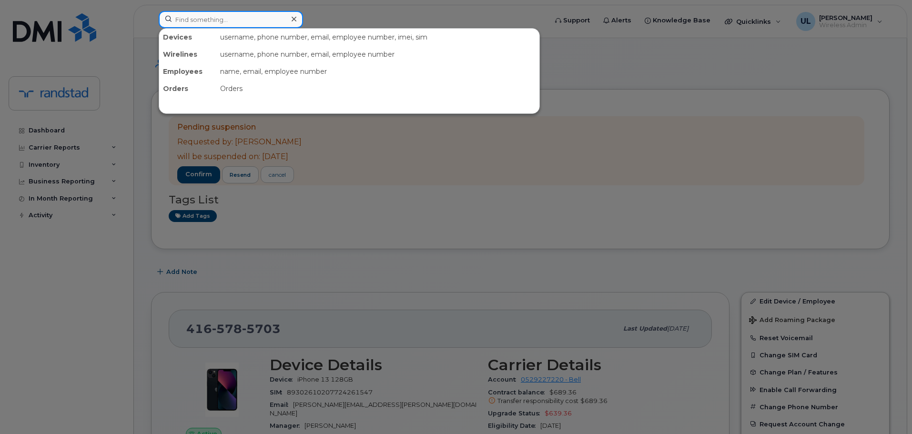
click at [219, 22] on input at bounding box center [231, 19] width 144 height 17
paste input "Bhardwaj"
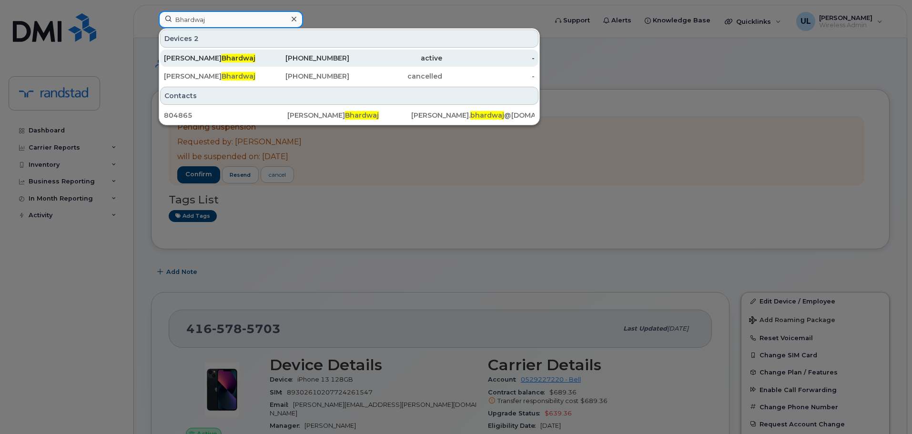
type input "Bhardwaj"
click at [232, 54] on div "[PERSON_NAME]" at bounding box center [210, 58] width 93 height 10
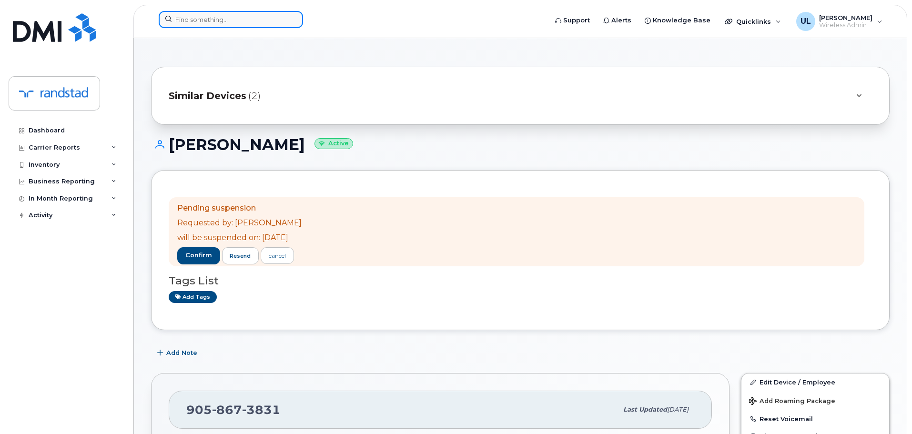
click at [274, 26] on input at bounding box center [231, 19] width 144 height 17
paste input "[PERSON_NAME]"
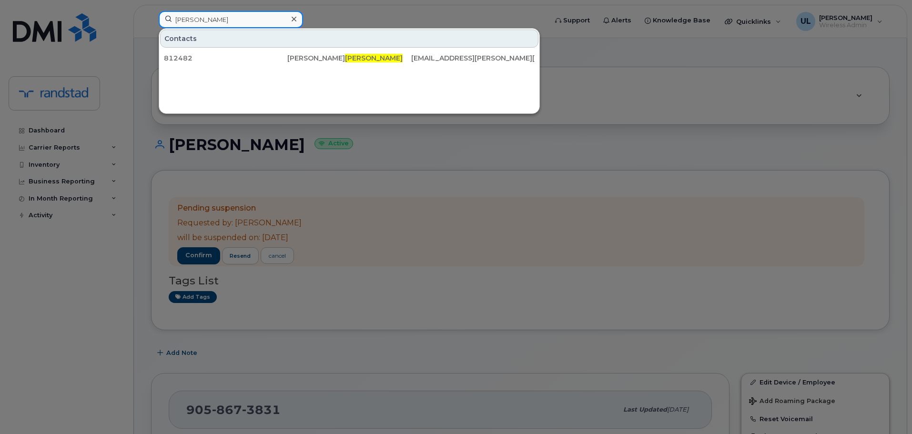
click at [265, 20] on input "[PERSON_NAME]" at bounding box center [231, 19] width 144 height 17
paste input "[PERSON_NAME]"
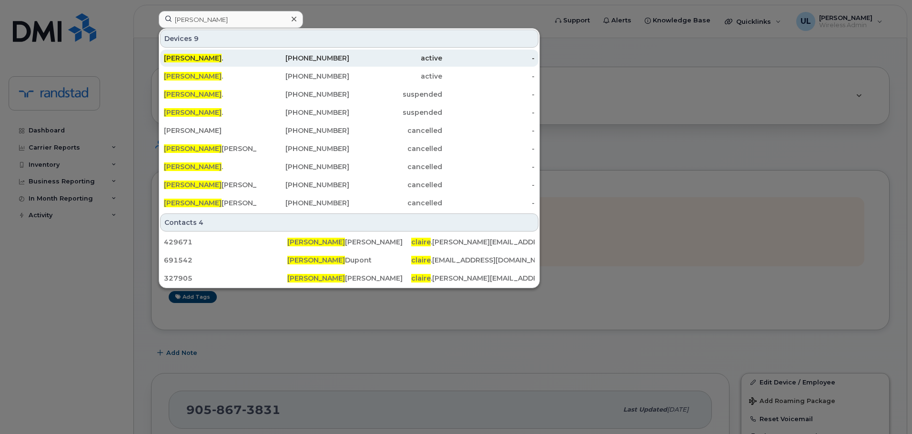
click at [303, 52] on div "[PHONE_NUMBER]" at bounding box center [303, 58] width 93 height 17
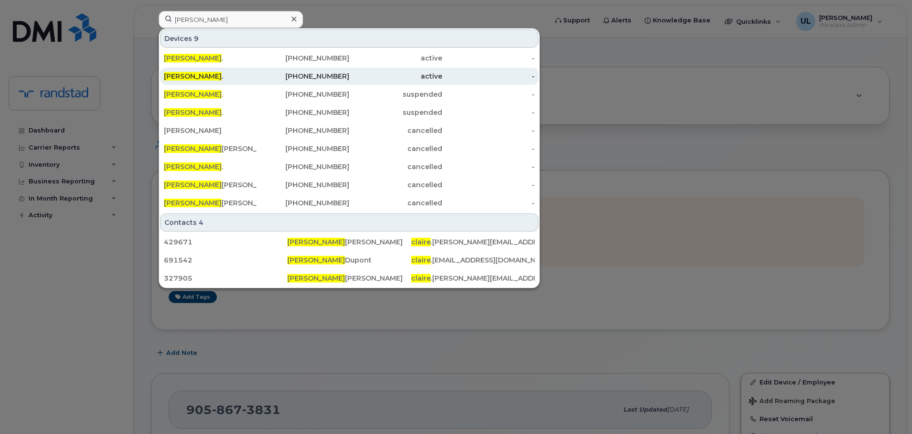
click at [301, 78] on div "[PHONE_NUMBER]" at bounding box center [303, 76] width 93 height 10
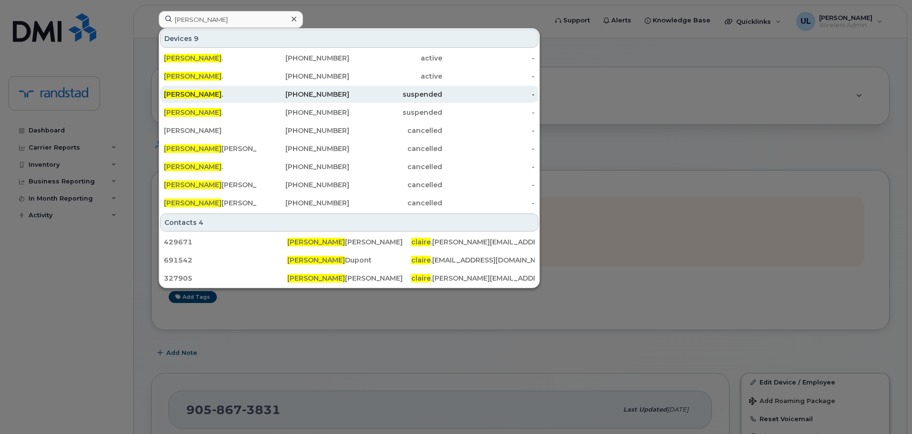
click at [285, 102] on div "[PHONE_NUMBER]" at bounding box center [303, 94] width 93 height 17
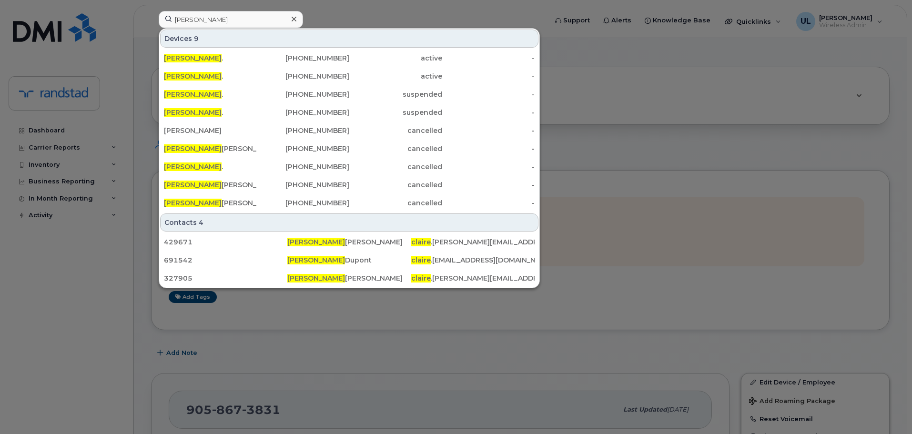
click at [268, 121] on div "[PERSON_NAME] . [PHONE_NUMBER] active - Claire . [PHONE_NUMBER] active - [PERSO…" at bounding box center [349, 131] width 380 height 164
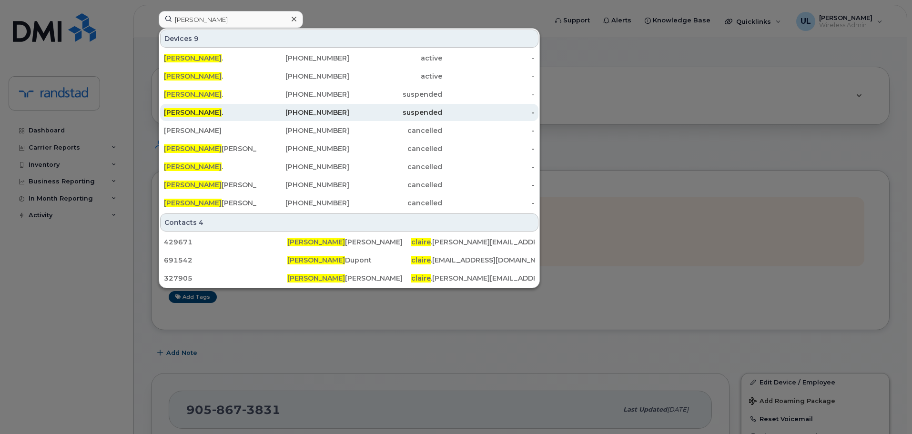
click at [260, 115] on div "[PHONE_NUMBER]" at bounding box center [303, 113] width 93 height 10
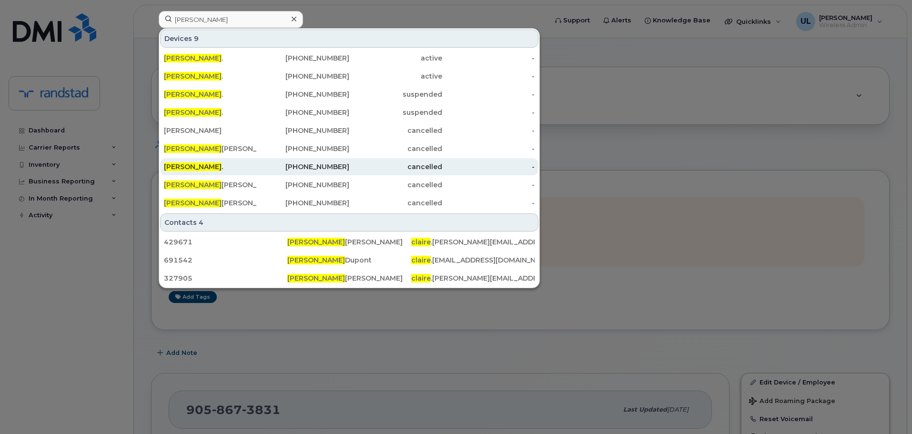
click at [239, 162] on div "[PERSON_NAME] ." at bounding box center [210, 166] width 93 height 17
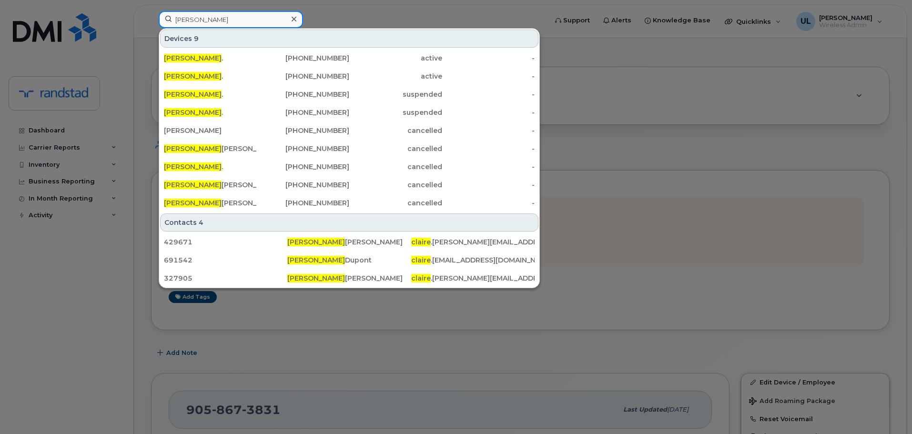
click at [268, 11] on input "[PERSON_NAME]" at bounding box center [231, 19] width 144 height 17
paste input "Poon"
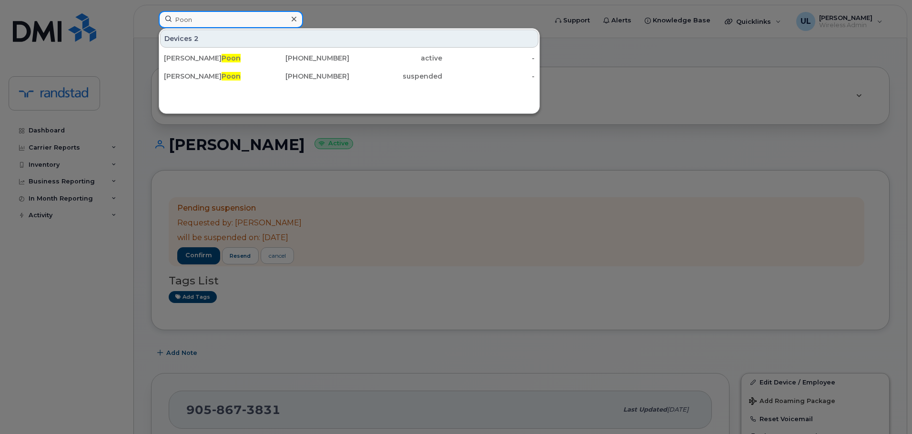
click at [261, 23] on input "Poon" at bounding box center [231, 19] width 144 height 17
paste input "lawiuk"
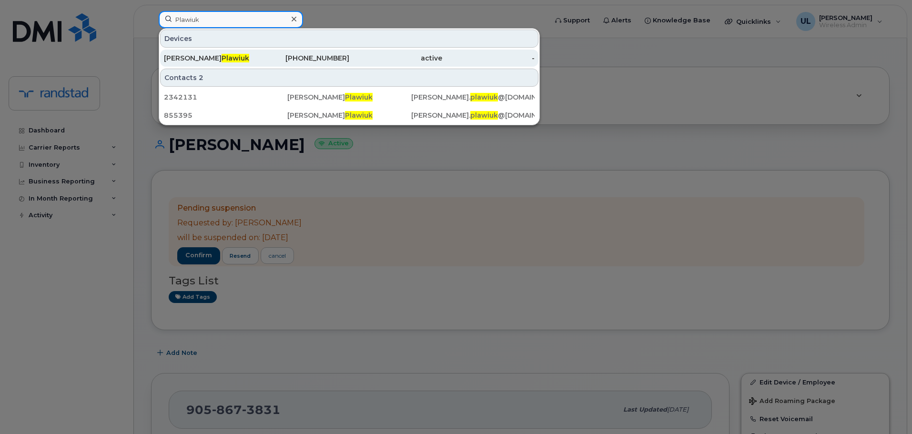
type input "Plawiuk"
click at [329, 64] on div "[PHONE_NUMBER]" at bounding box center [303, 58] width 93 height 17
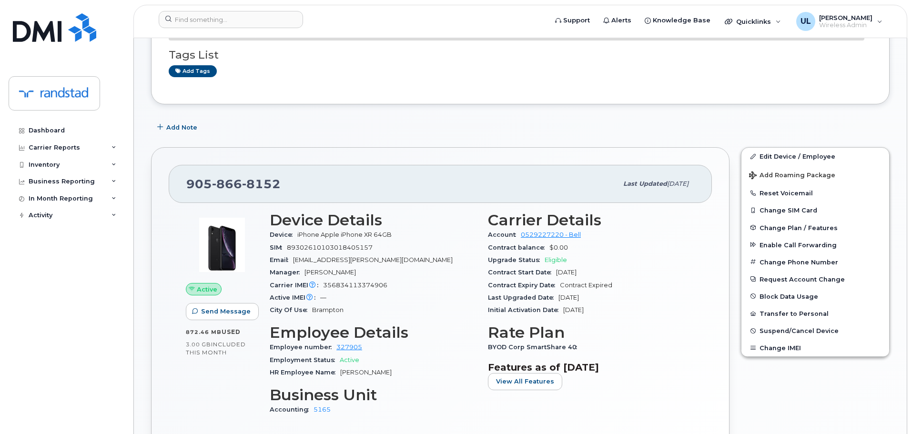
scroll to position [238, 0]
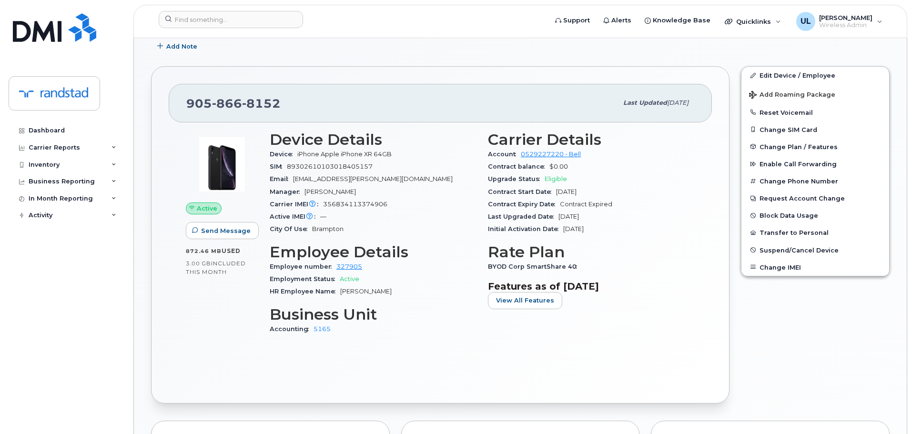
click at [504, 140] on h3 "Carrier Details" at bounding box center [591, 139] width 207 height 17
click at [411, 160] on div "Device iPhone Apple iPhone XR 64GB" at bounding box center [373, 154] width 207 height 12
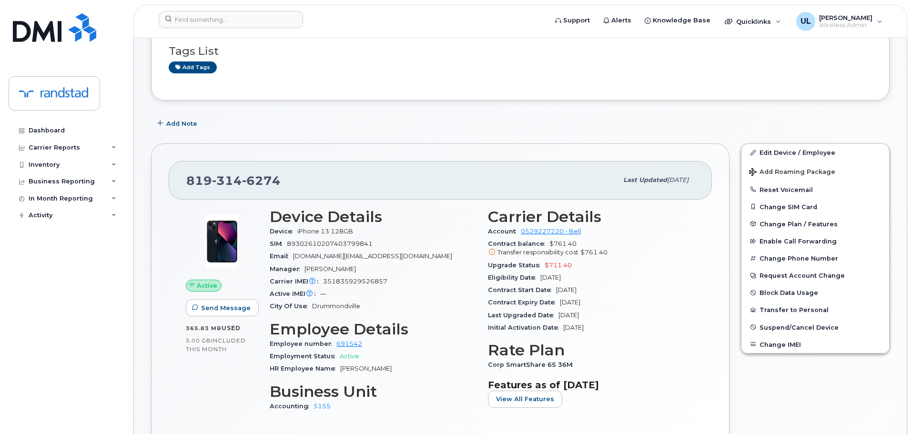
scroll to position [143, 0]
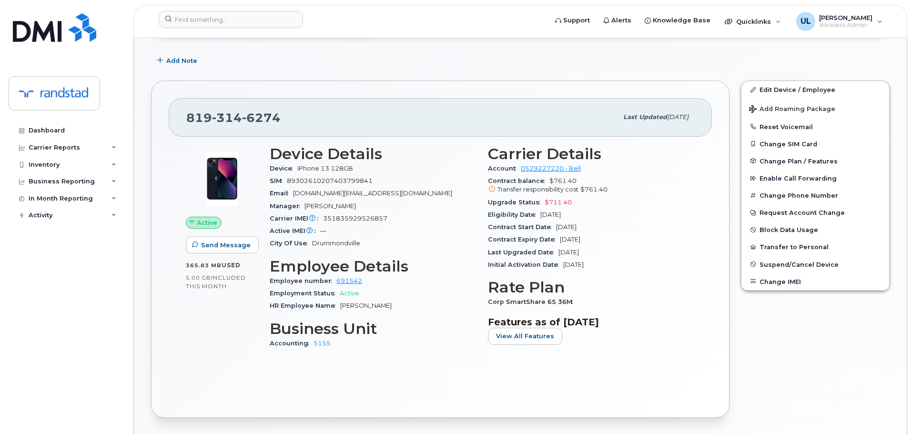
click at [416, 157] on h3 "Device Details" at bounding box center [373, 153] width 207 height 17
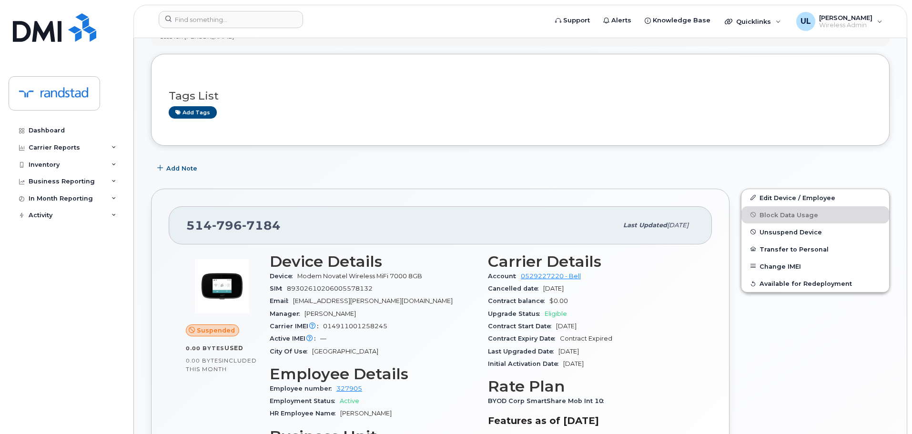
scroll to position [238, 0]
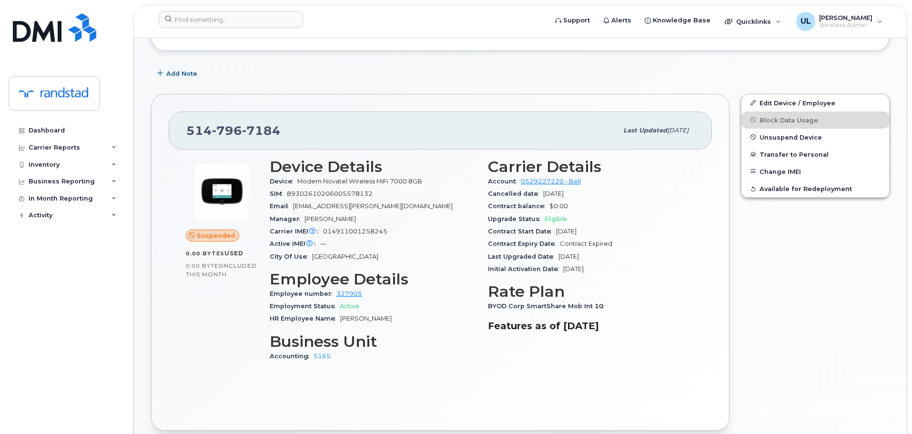
click at [419, 157] on div "Device Details Device Modem Novatel Wireless MiFi 7000 8GB SIM [TECHNICAL_ID] E…" at bounding box center [373, 263] width 218 height 223
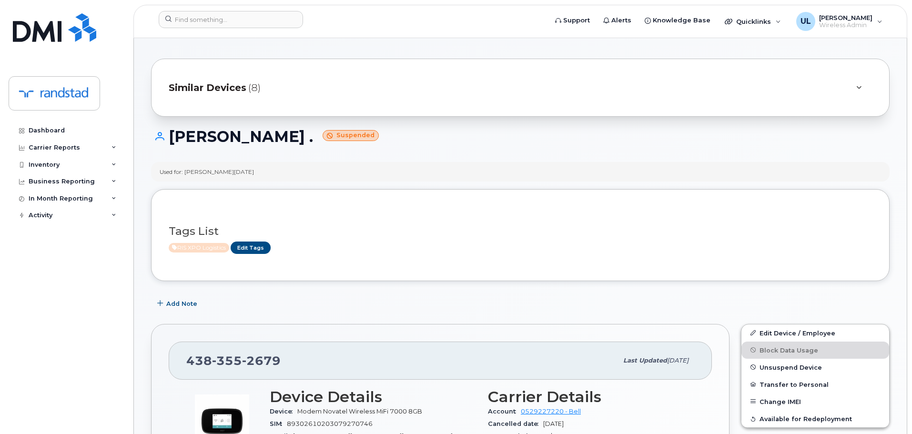
scroll to position [286, 0]
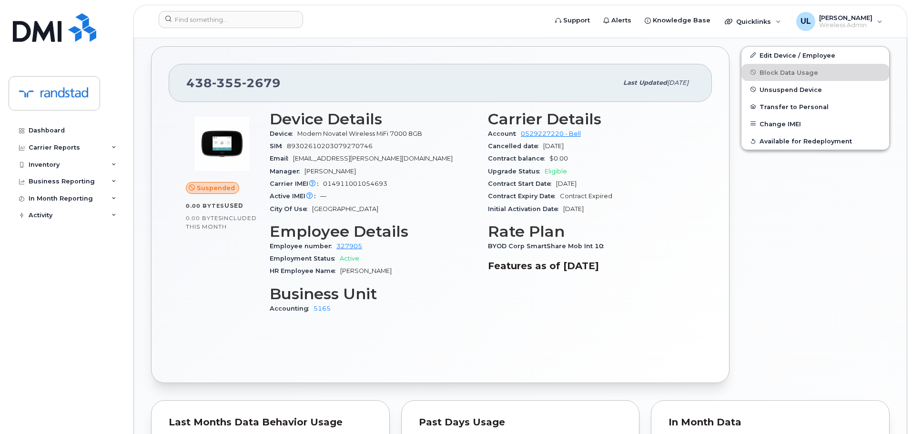
click at [419, 157] on div "Email [EMAIL_ADDRESS][PERSON_NAME][DOMAIN_NAME]" at bounding box center [373, 158] width 207 height 12
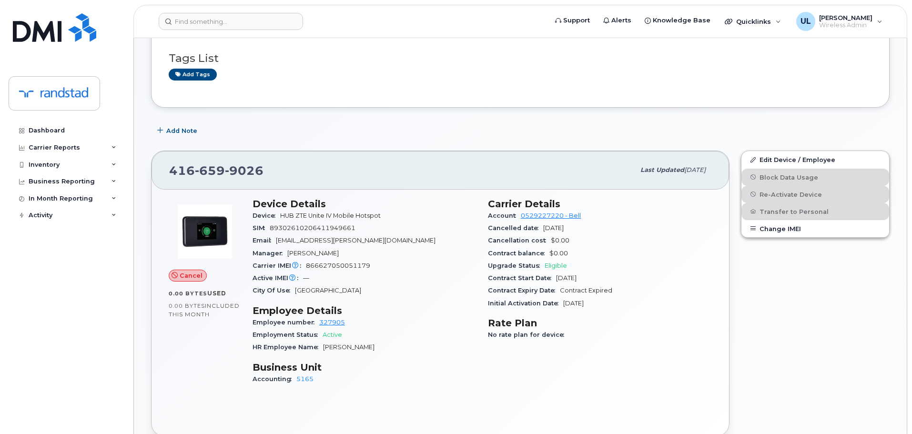
scroll to position [238, 0]
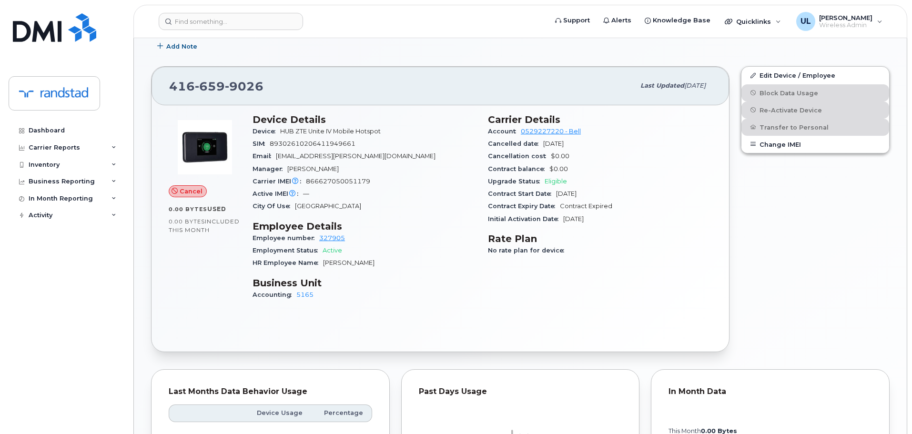
click at [418, 158] on div "Email claire.kilmartin@randstad.ca" at bounding box center [364, 156] width 224 height 12
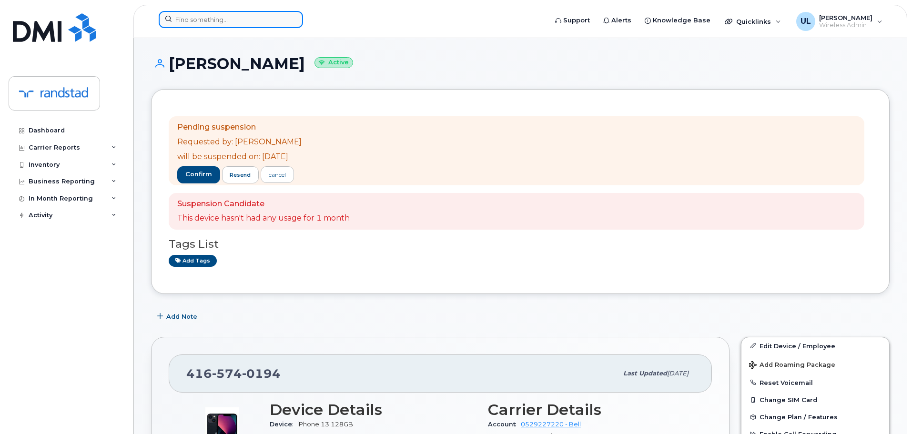
click at [211, 26] on input at bounding box center [231, 19] width 144 height 17
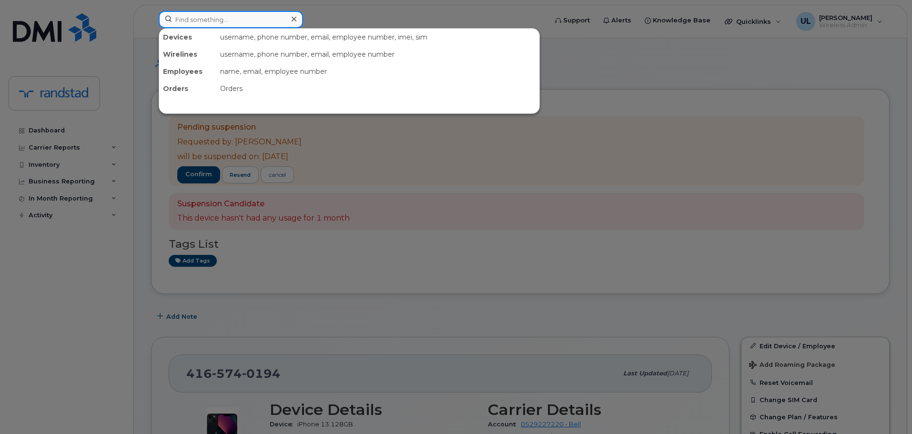
paste input "[PERSON_NAME]"
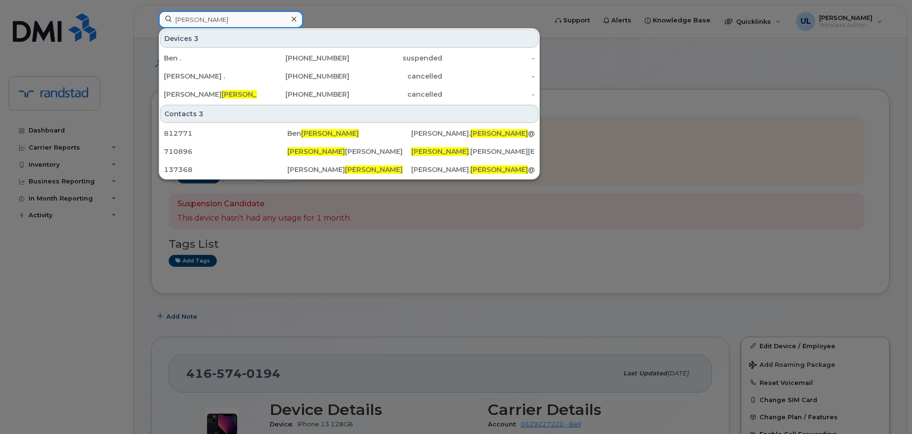
type input "[PERSON_NAME]"
click at [221, 51] on div "Ben ." at bounding box center [210, 58] width 93 height 17
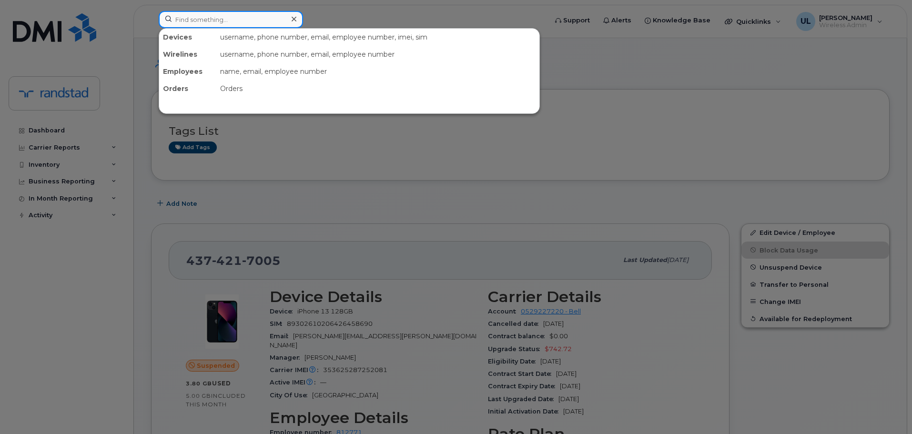
drag, startPoint x: 266, startPoint y: 18, endPoint x: 283, endPoint y: 18, distance: 17.1
click at [266, 18] on input at bounding box center [231, 19] width 144 height 17
paste input "Dodhia"
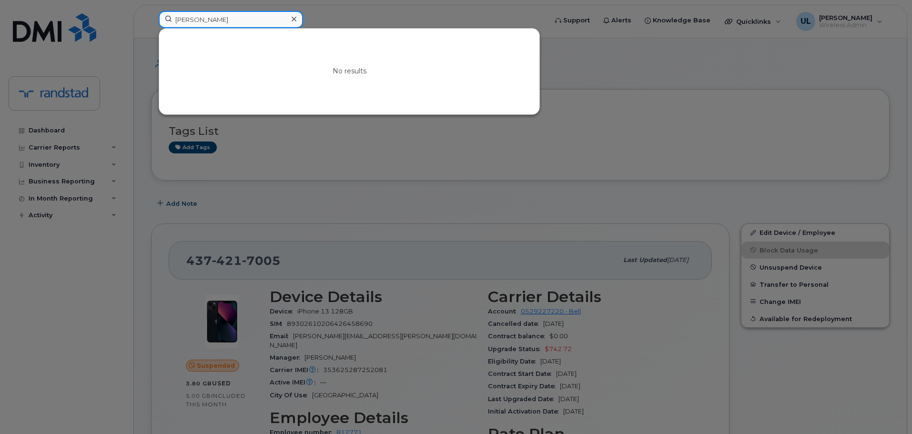
type input "Dodhia"
drag, startPoint x: 290, startPoint y: 20, endPoint x: 284, endPoint y: 20, distance: 5.7
click at [289, 20] on div at bounding box center [294, 19] width 14 height 14
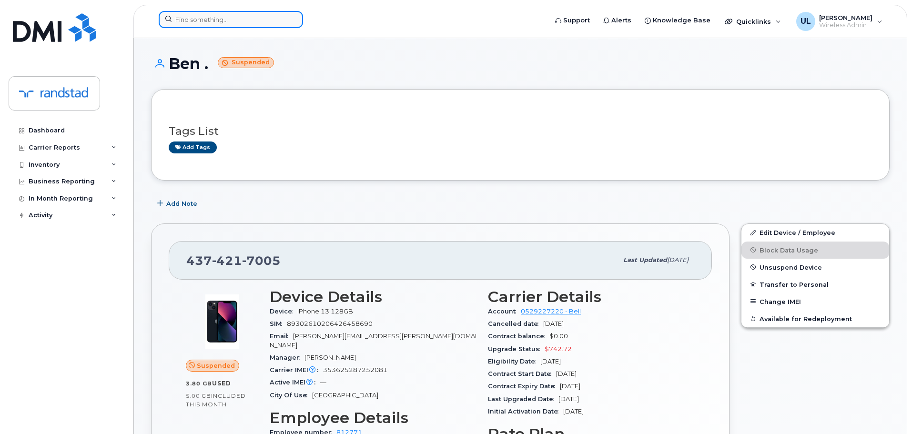
click at [277, 20] on input at bounding box center [231, 19] width 144 height 17
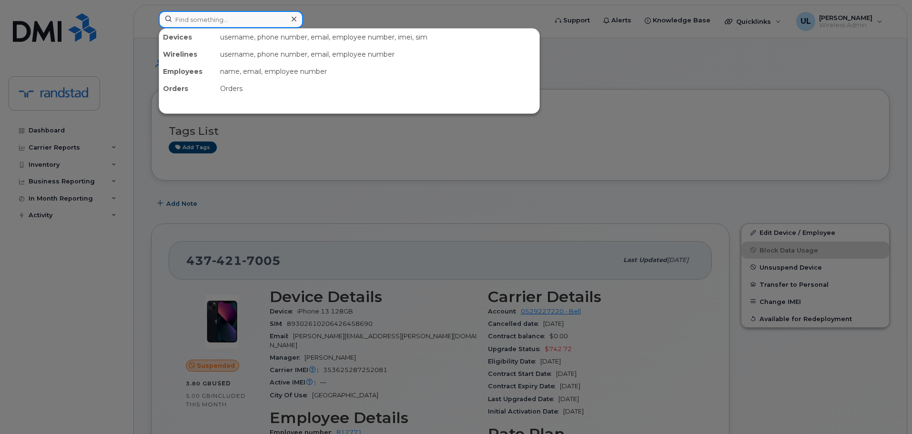
paste input "Sethi"
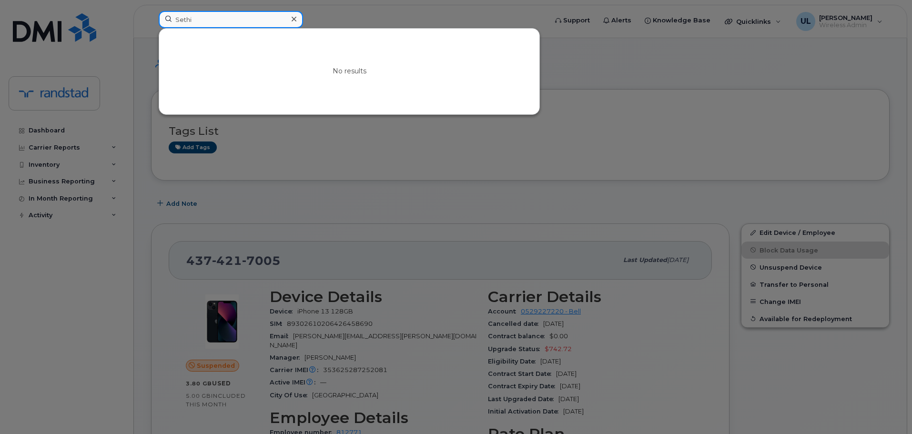
drag, startPoint x: 201, startPoint y: 22, endPoint x: 230, endPoint y: 28, distance: 29.6
click at [201, 22] on input "Sethi" at bounding box center [231, 19] width 144 height 17
paste input "Pimentel"
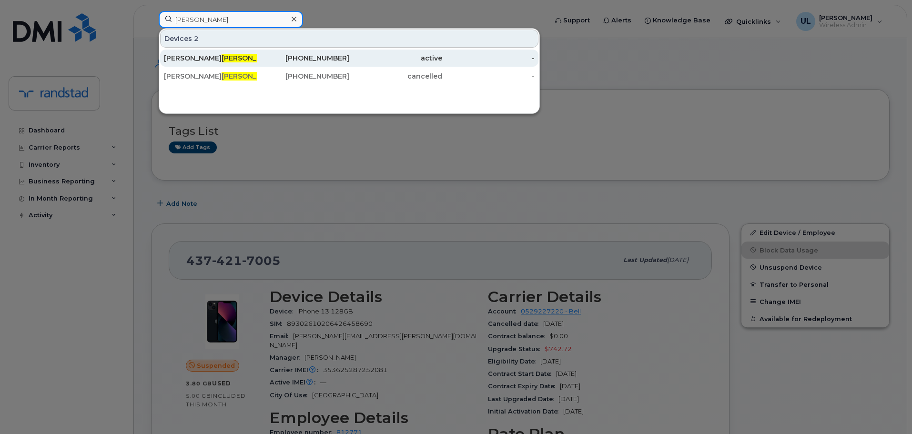
type input "Pimentel"
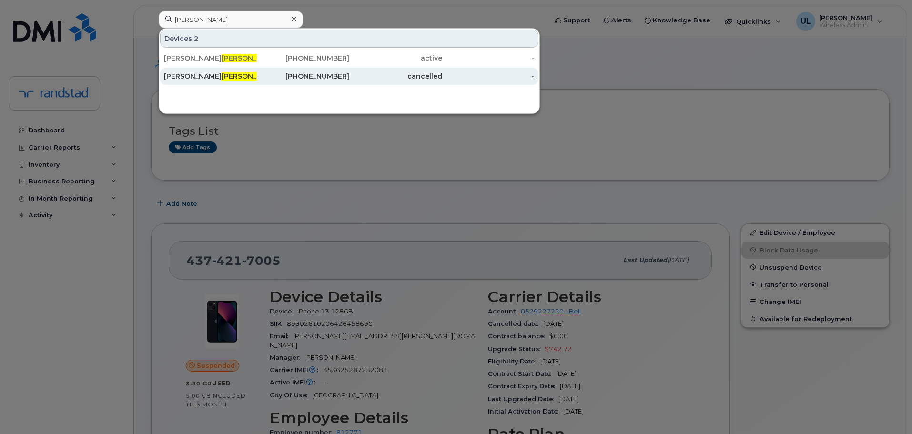
drag, startPoint x: 346, startPoint y: 52, endPoint x: 389, endPoint y: 68, distance: 46.1
click at [345, 52] on div "437-427-4282" at bounding box center [303, 58] width 93 height 17
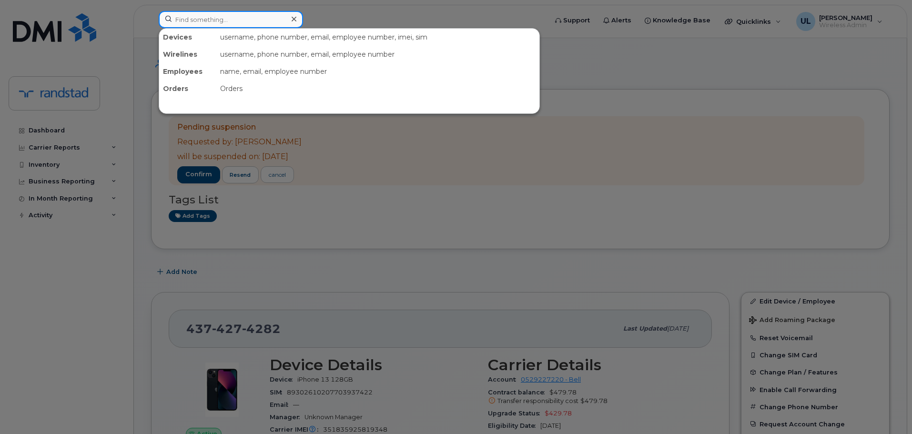
click at [256, 21] on input at bounding box center [231, 19] width 144 height 17
paste input "Arora"
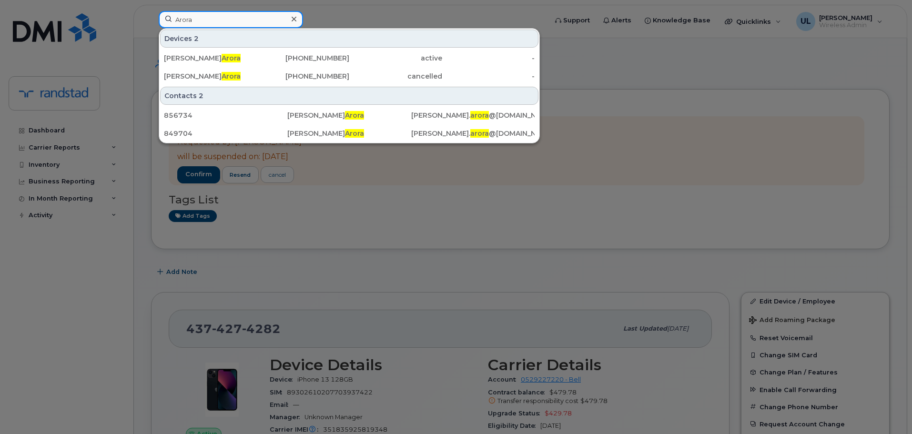
click at [272, 24] on input "Arora" at bounding box center [231, 19] width 144 height 17
paste input "Tabaj"
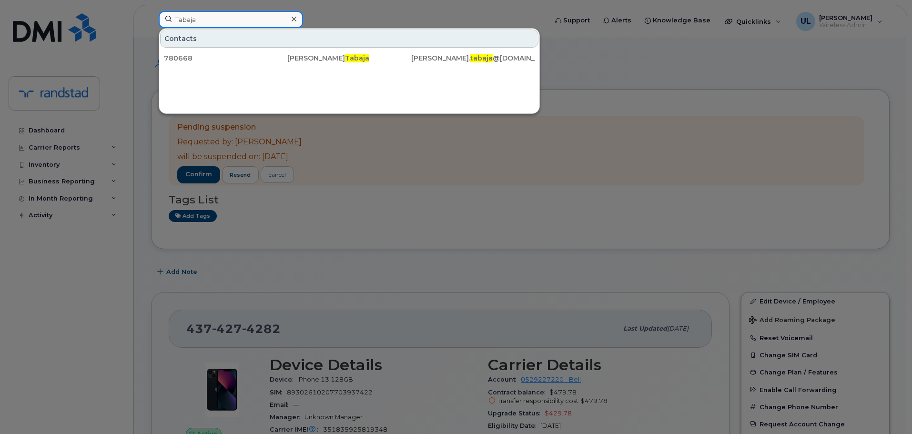
click at [276, 25] on input "Tabaja" at bounding box center [231, 19] width 144 height 17
paste input "Speirs"
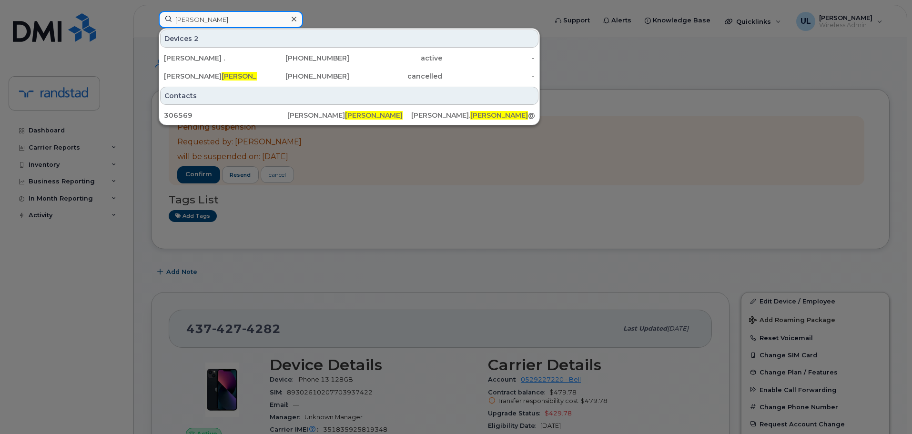
type input "Speirs"
drag, startPoint x: 404, startPoint y: 59, endPoint x: 616, endPoint y: 92, distance: 214.5
click at [404, 59] on div "active" at bounding box center [395, 58] width 93 height 10
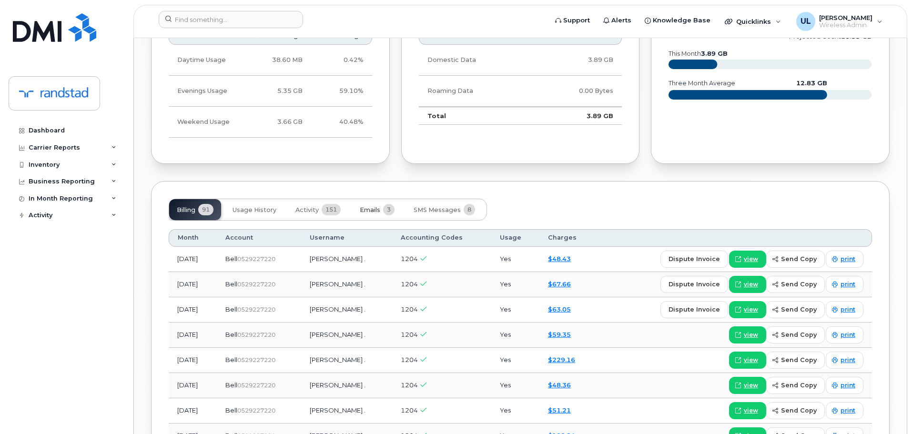
click at [381, 215] on button "Emails 3" at bounding box center [377, 209] width 50 height 21
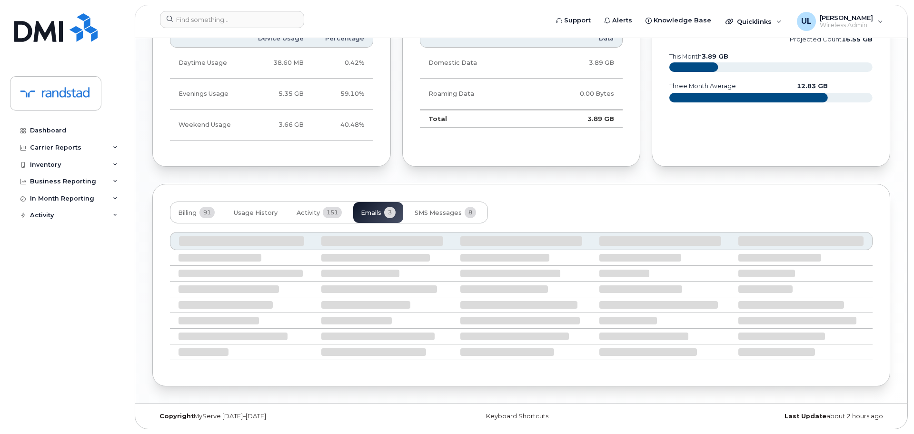
scroll to position [604, 0]
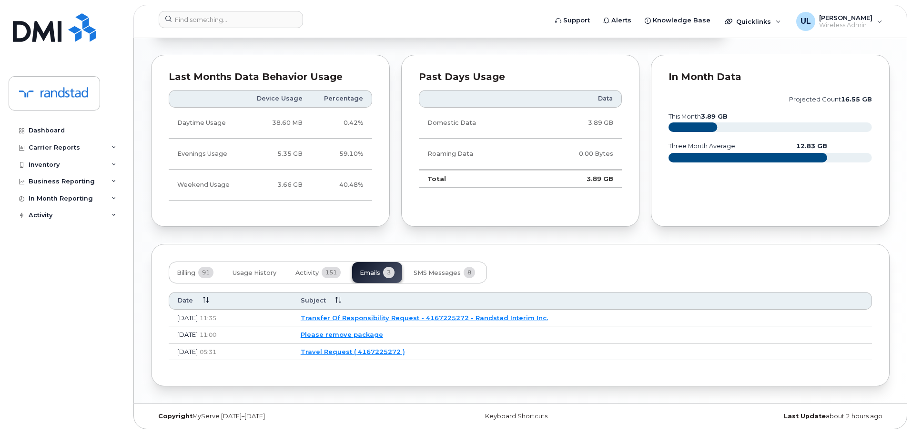
click at [410, 316] on link "Transfer Of Responsibility Request - 4167225272 - Randstad Interim Inc." at bounding box center [424, 318] width 247 height 8
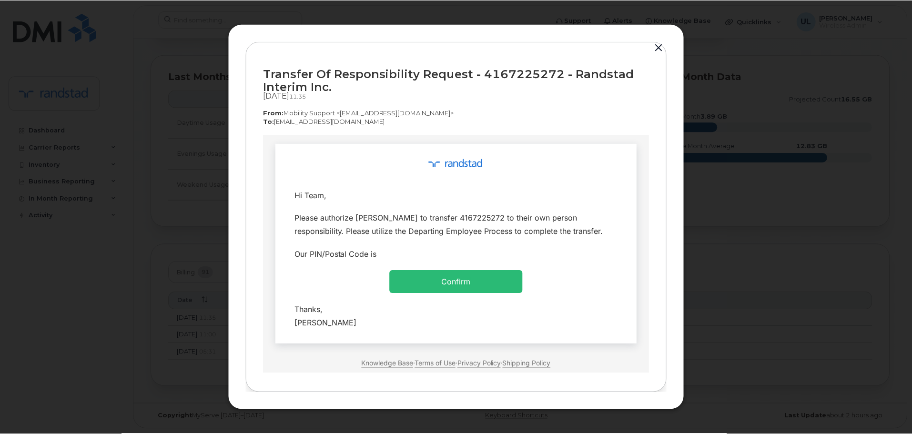
scroll to position [0, 0]
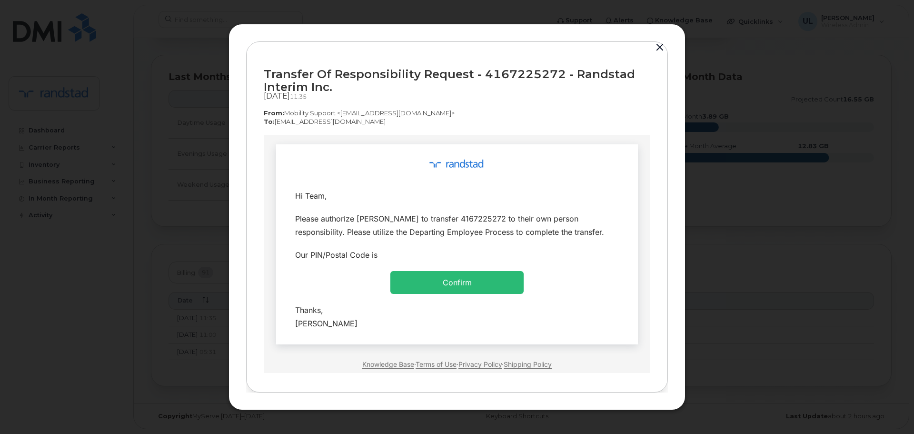
click at [659, 46] on button "button" at bounding box center [660, 47] width 14 height 13
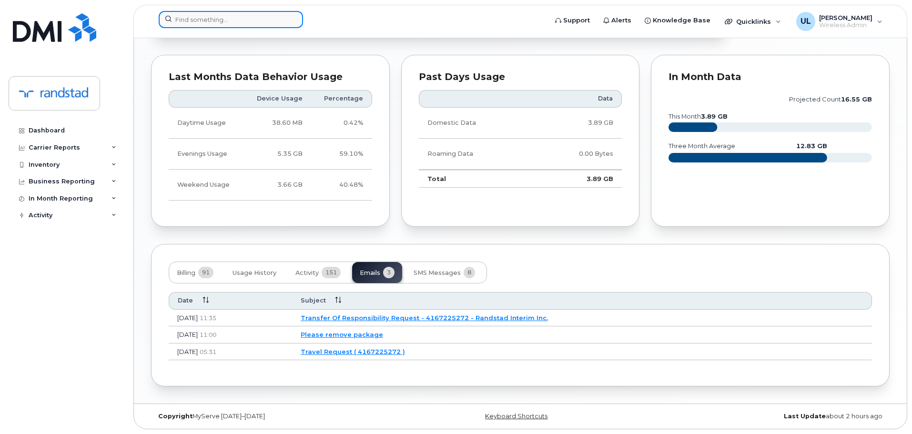
click at [297, 22] on div at bounding box center [231, 19] width 144 height 17
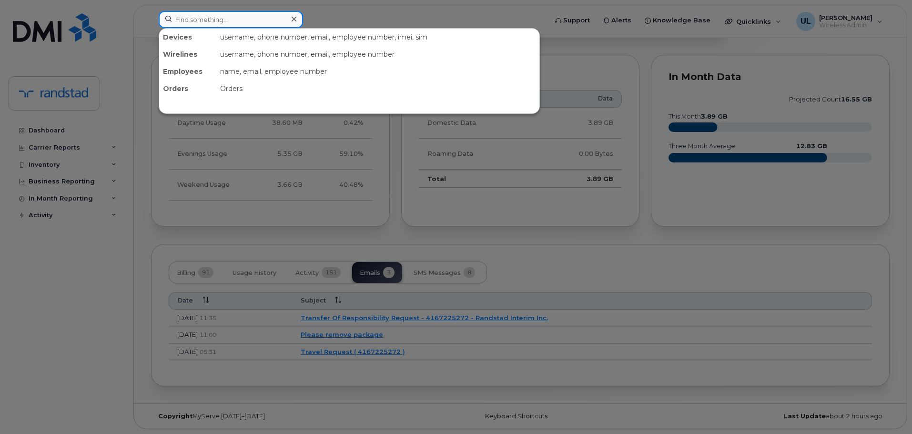
paste input "[PERSON_NAME]"
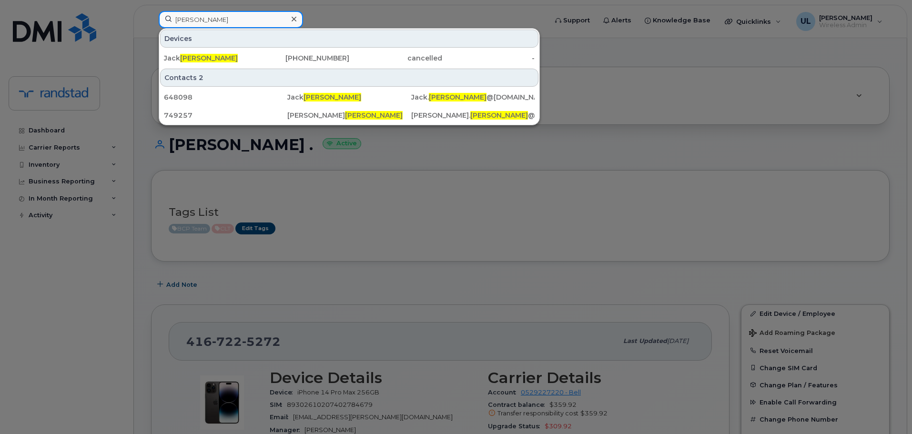
click at [288, 11] on input "[PERSON_NAME]" at bounding box center [231, 19] width 144 height 17
paste input "[PERSON_NAME]"
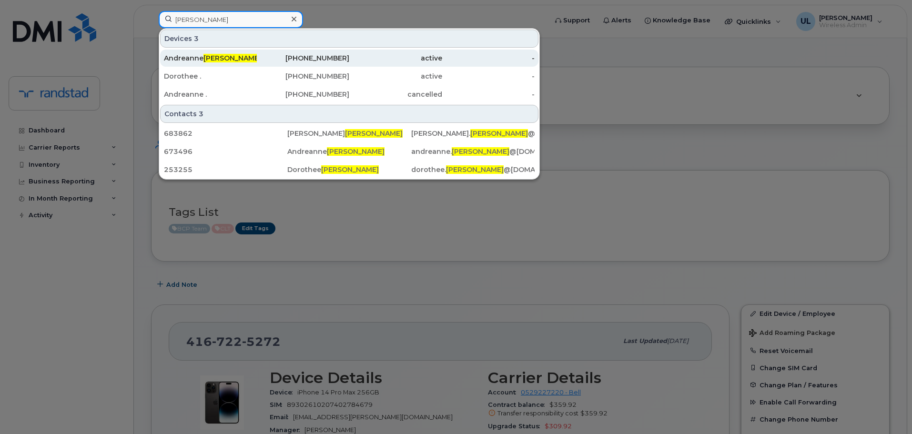
type input "[PERSON_NAME]"
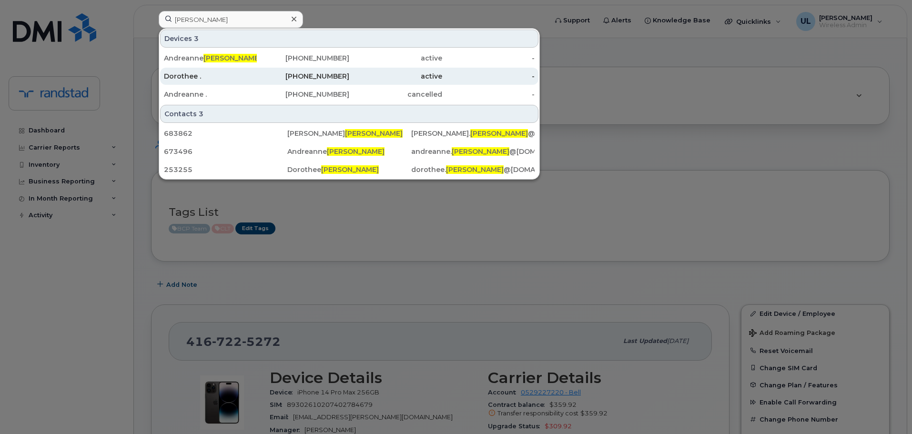
drag, startPoint x: 312, startPoint y: 59, endPoint x: 343, endPoint y: 70, distance: 32.8
click at [312, 59] on div "[PHONE_NUMBER]" at bounding box center [303, 58] width 93 height 10
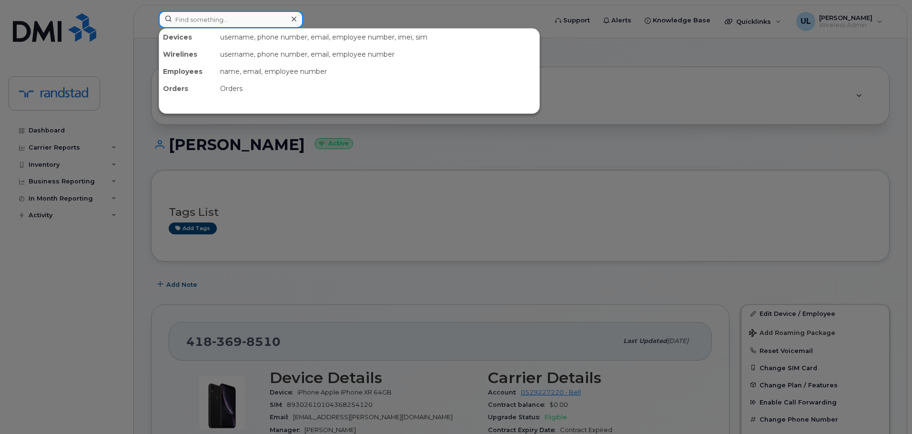
click at [251, 20] on input at bounding box center [231, 19] width 144 height 17
paste input "Moreno"
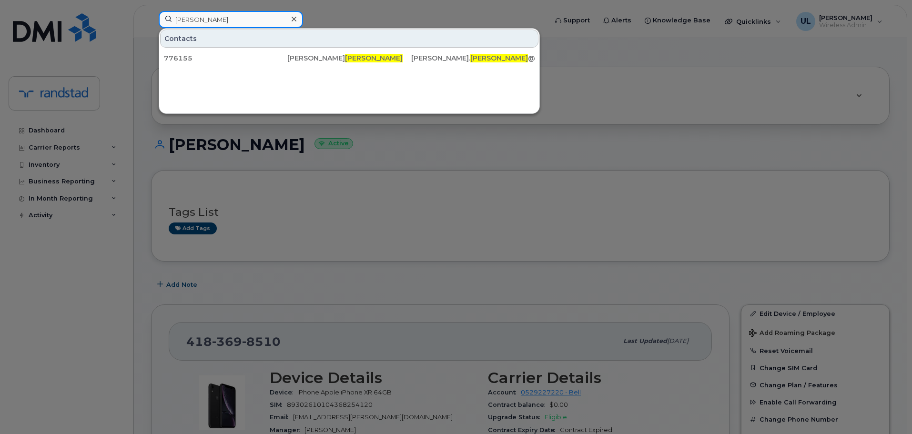
type input "Moreno"
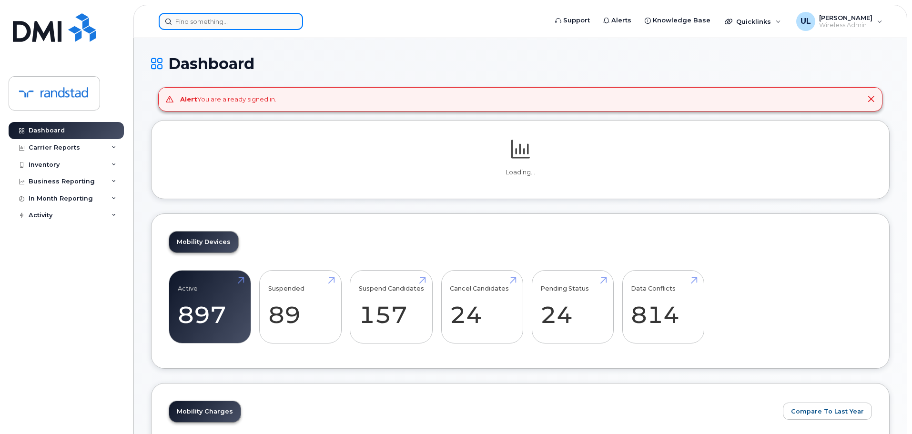
click at [270, 17] on input at bounding box center [231, 21] width 144 height 17
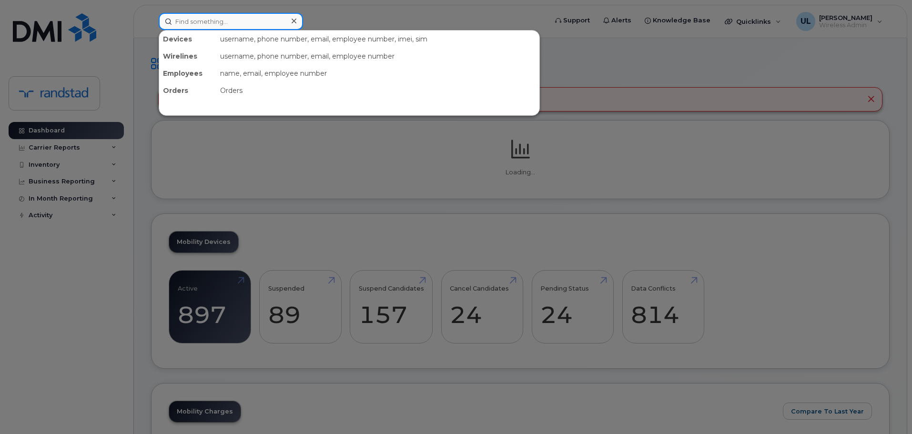
paste input "350559897853702"
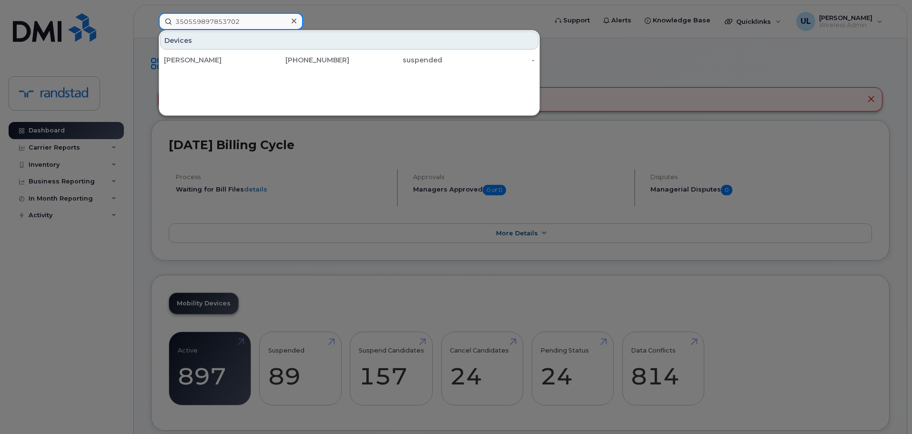
type input "350559897853702"
click at [267, 56] on div "514-212-1133" at bounding box center [303, 60] width 93 height 10
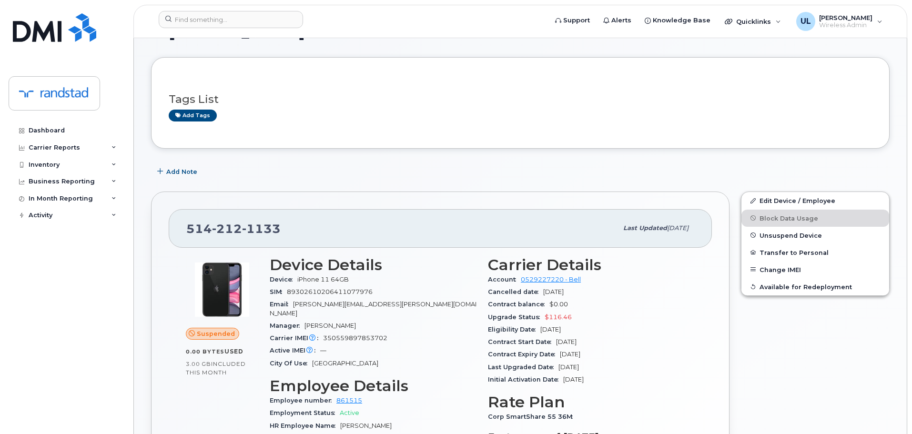
scroll to position [95, 0]
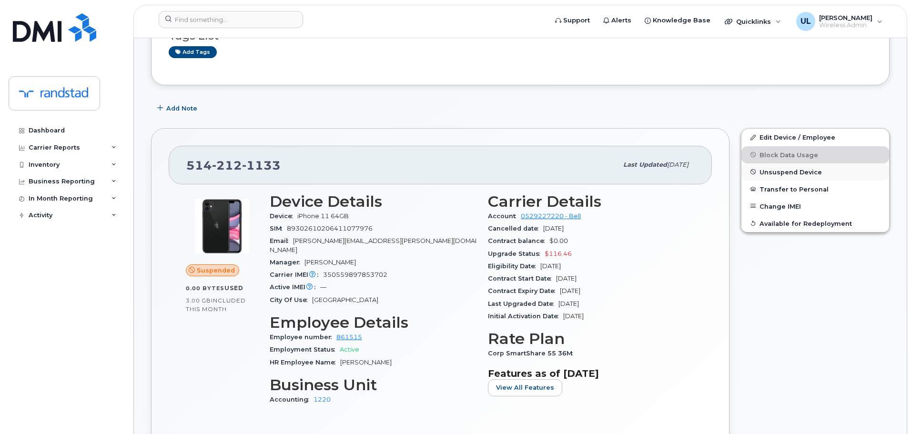
click at [769, 171] on span "Unsuspend Device" at bounding box center [790, 171] width 62 height 7
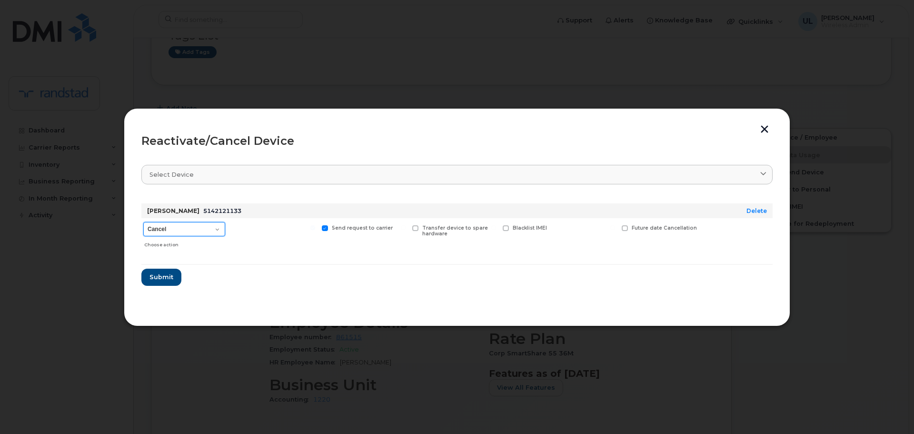
click at [205, 224] on select "Cancel Suspend - Extend Suspension Reactivate" at bounding box center [184, 229] width 82 height 14
select select "[object Object]"
click at [143, 222] on select "Cancel Suspend - Extend Suspension Reactivate" at bounding box center [184, 229] width 82 height 14
click at [179, 272] on button "Submit" at bounding box center [160, 277] width 39 height 17
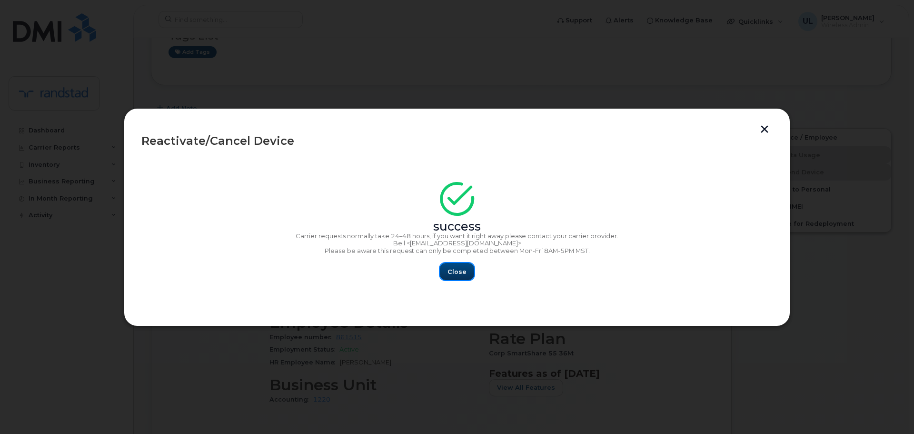
click at [452, 275] on span "Close" at bounding box center [457, 271] width 19 height 9
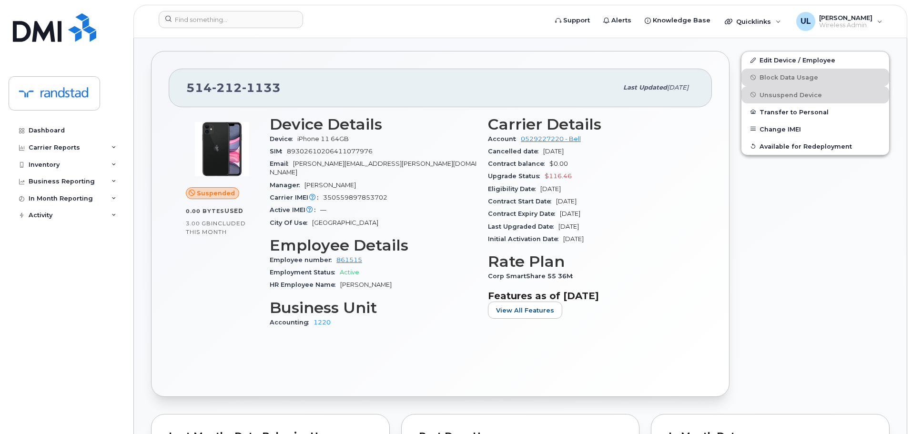
scroll to position [143, 0]
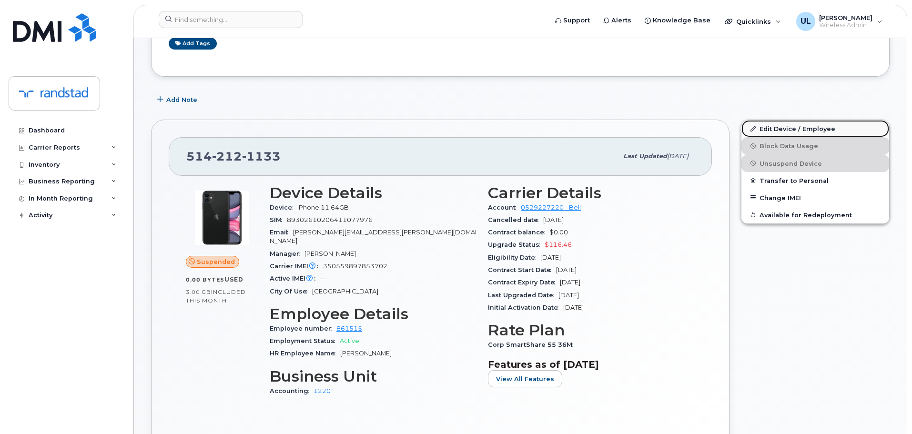
click at [783, 126] on link "Edit Device / Employee" at bounding box center [815, 128] width 148 height 17
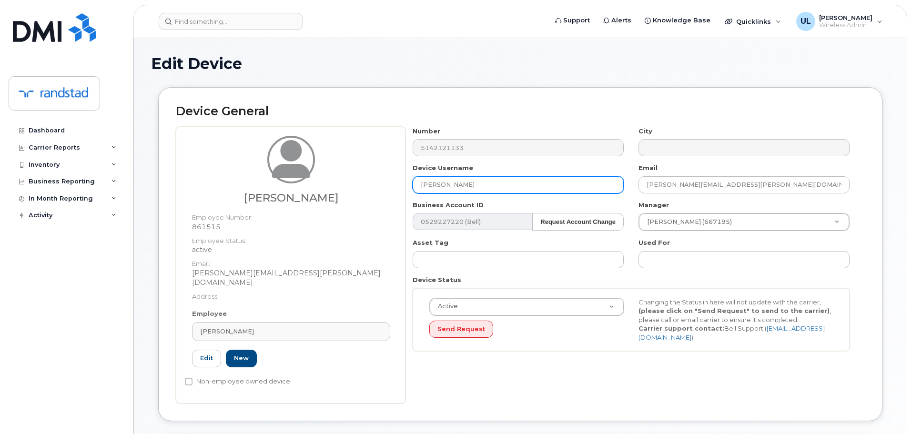
click at [509, 181] on input "[PERSON_NAME]" at bounding box center [517, 184] width 211 height 17
paste input "[PERSON_NAME]"
type input "[PERSON_NAME]"
click at [694, 193] on div "Number 5142121133 City Device Username [PERSON_NAME] Email [PERSON_NAME][EMAIL_…" at bounding box center [631, 243] width 452 height 232
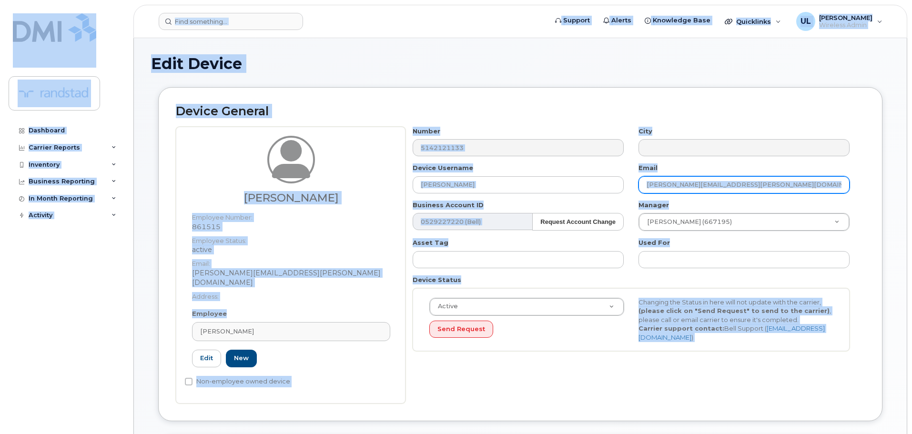
click at [697, 187] on input "jean-francois.savard@randstad.ca" at bounding box center [743, 184] width 211 height 17
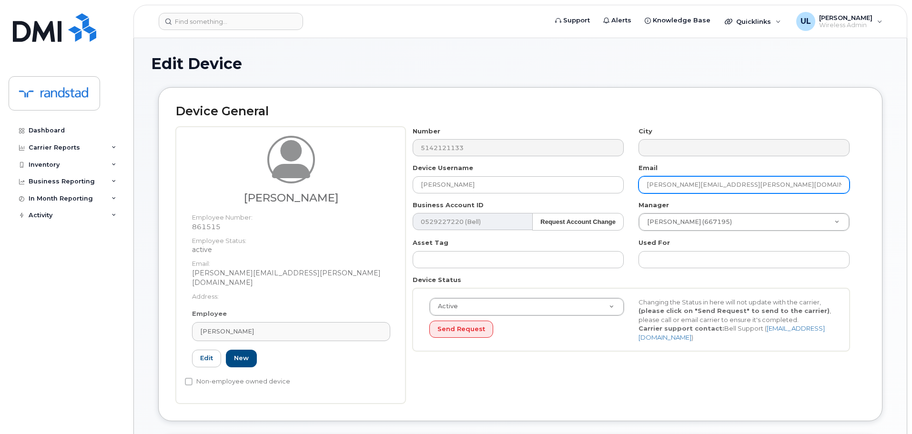
click at [697, 187] on input "jean-francois.savard@randstad.ca" at bounding box center [743, 184] width 211 height 17
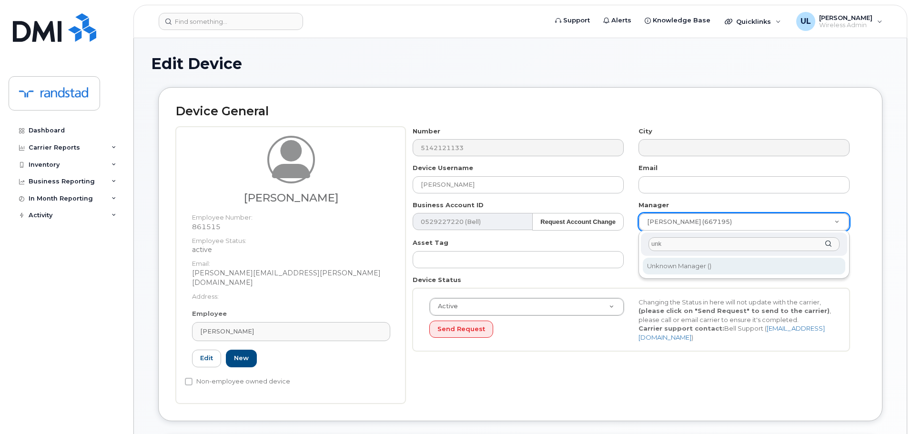
type input "unk"
type input "281330"
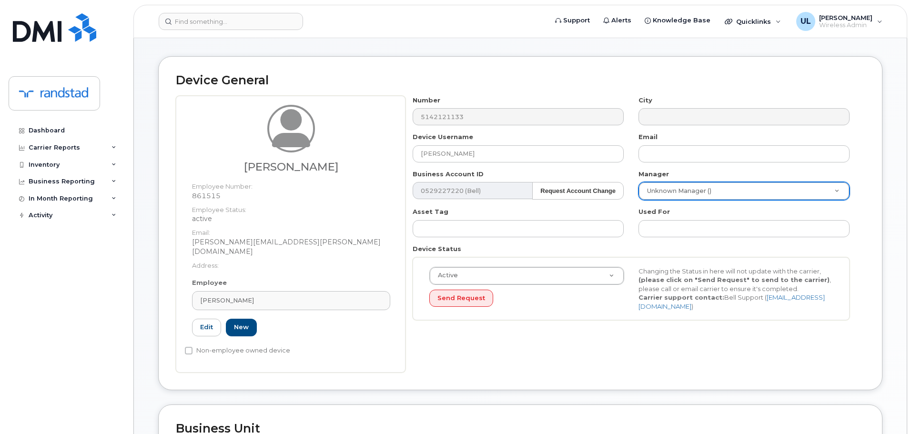
scroll to position [48, 0]
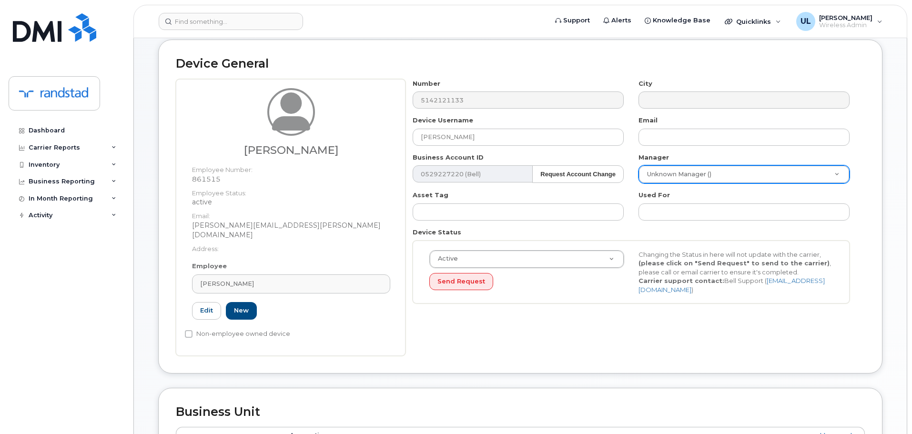
drag, startPoint x: 359, startPoint y: 271, endPoint x: 101, endPoint y: 279, distance: 257.8
click at [133, 279] on div "Support Alerts Knowledge Base Quicklinks Suspend / Cancel Device Change SIM Car…" at bounding box center [519, 397] width 773 height 815
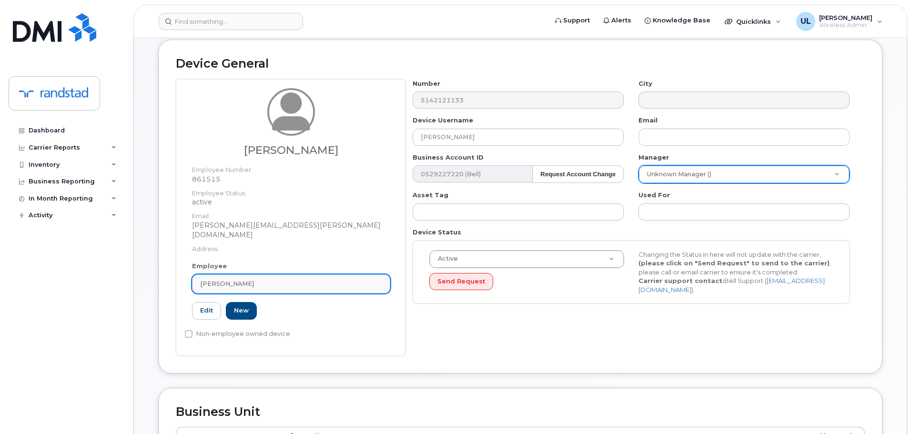
click at [290, 279] on div "[PERSON_NAME]" at bounding box center [291, 283] width 182 height 9
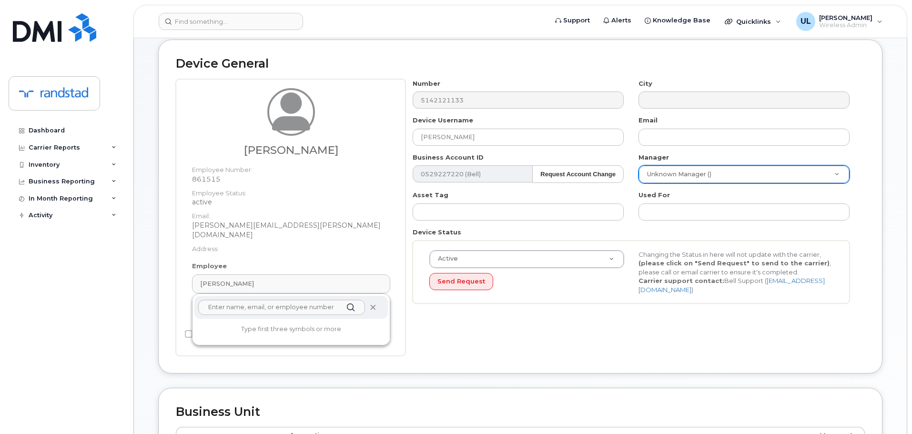
click at [371, 304] on icon at bounding box center [373, 307] width 6 height 6
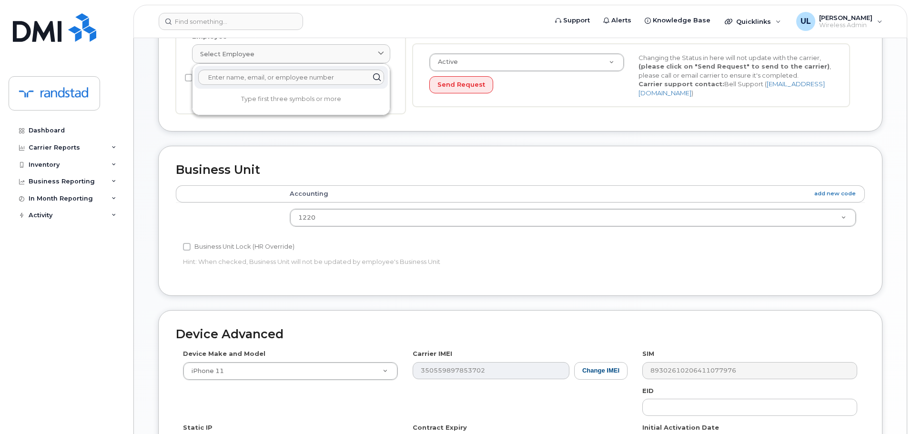
scroll to position [404, 0]
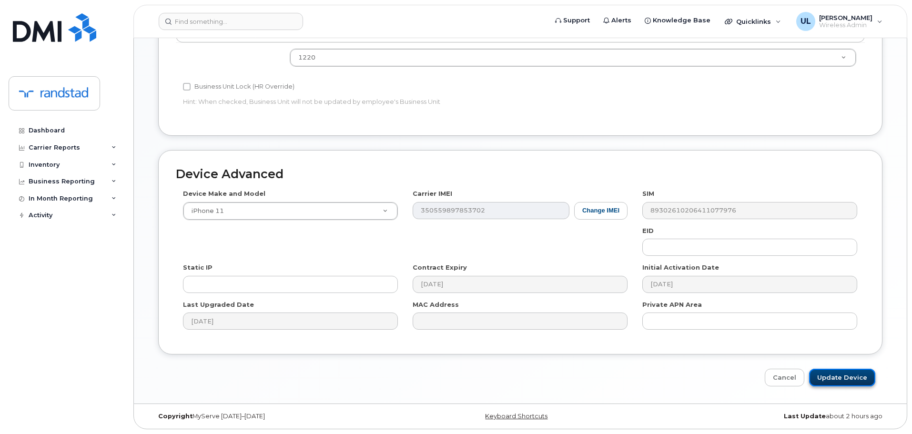
click at [843, 382] on input "Update Device" at bounding box center [842, 378] width 66 height 18
type input "Saving..."
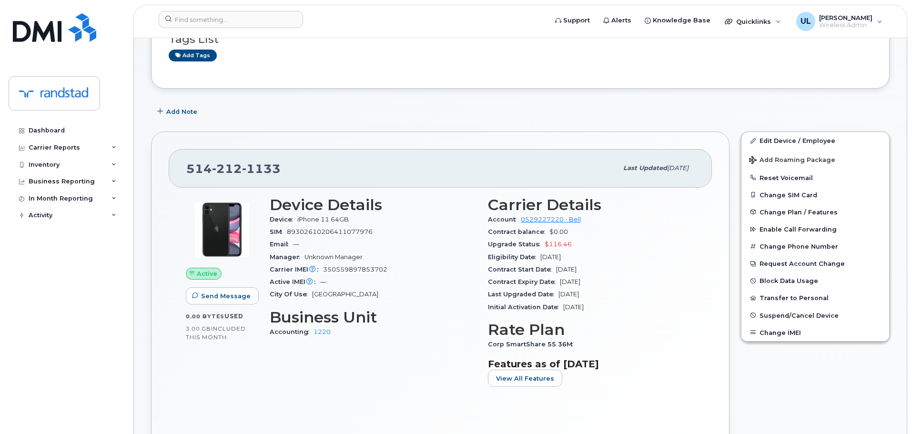
scroll to position [95, 0]
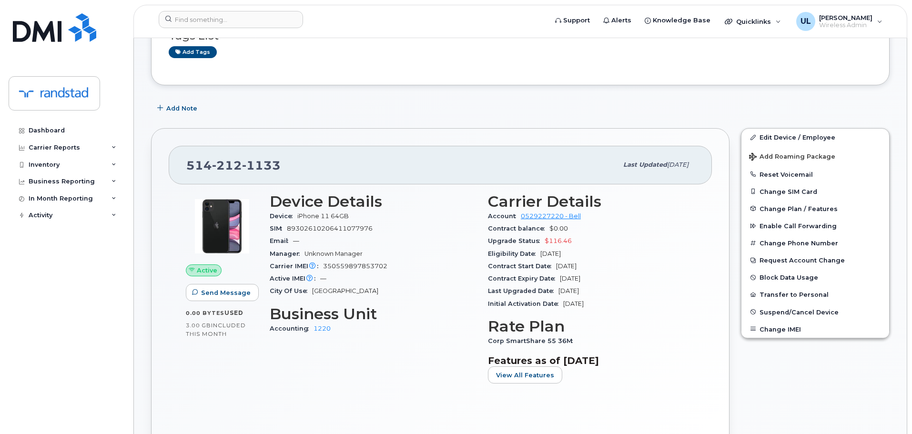
click at [240, 147] on div "[PHONE_NUMBER] Last updated [DATE]" at bounding box center [440, 165] width 543 height 38
copy span "[PHONE_NUMBER]"
